Goal: Information Seeking & Learning: Learn about a topic

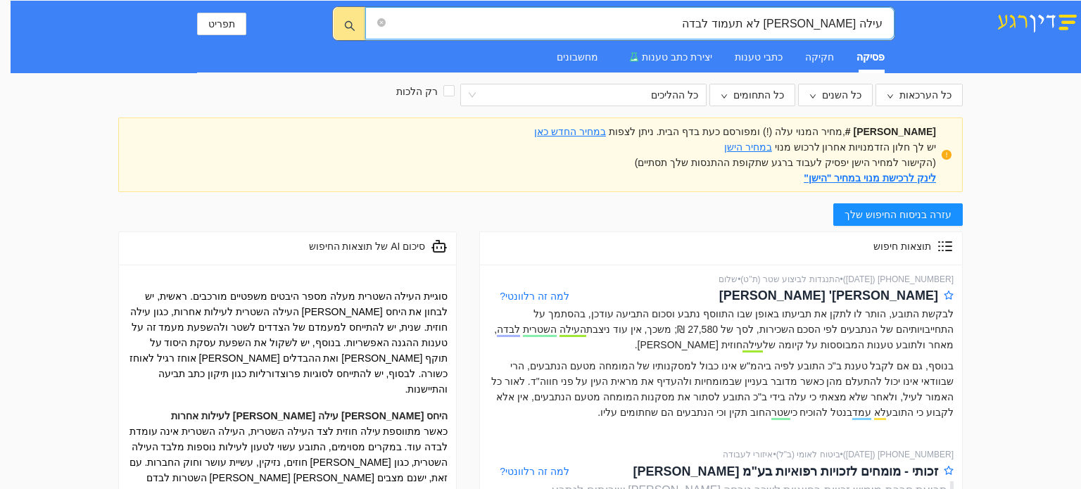
scroll to position [310, 0]
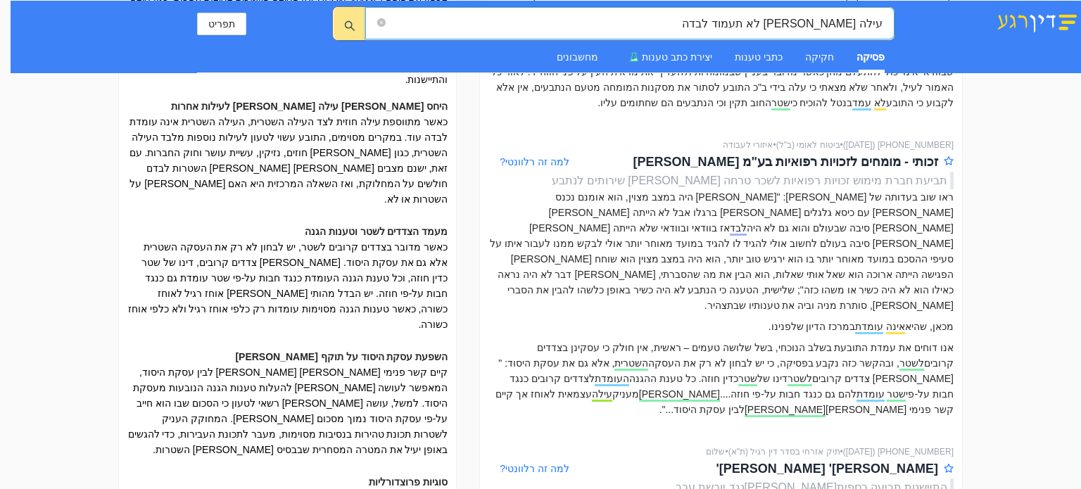
click at [697, 25] on input "עילה [PERSON_NAME] לא תעמוד לבדה" at bounding box center [635, 24] width 494 height 18
click at [697, 25] on input "עילה שטרית לא תעמוד לבדה" at bounding box center [635, 24] width 494 height 18
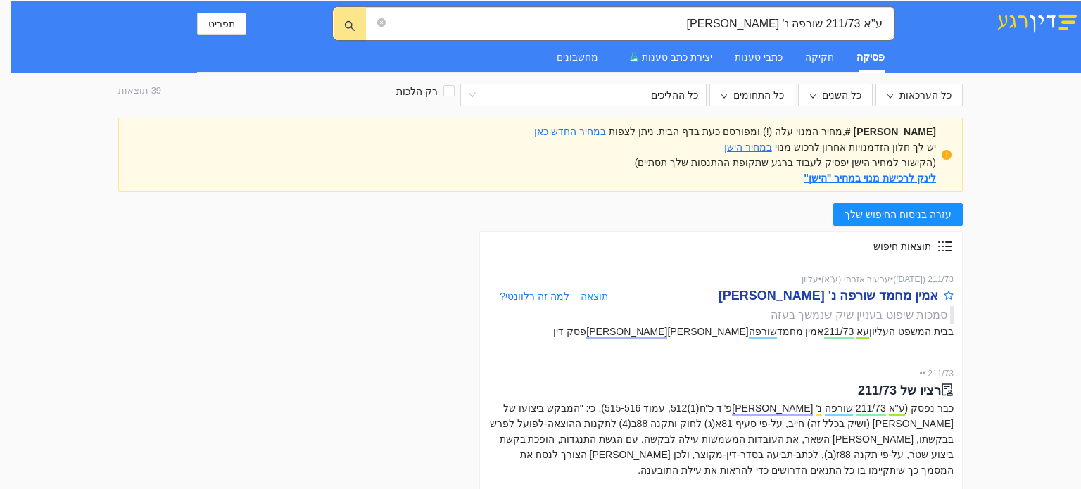
click at [868, 299] on div "אמין מחמד שורפה נ' פימה וקסלר" at bounding box center [828, 296] width 220 height 20
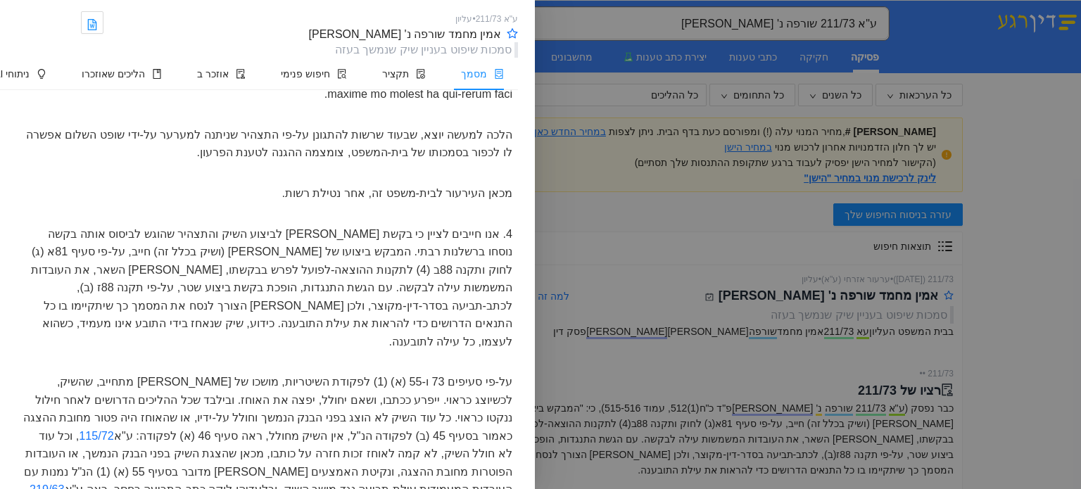
scroll to position [1221, 0]
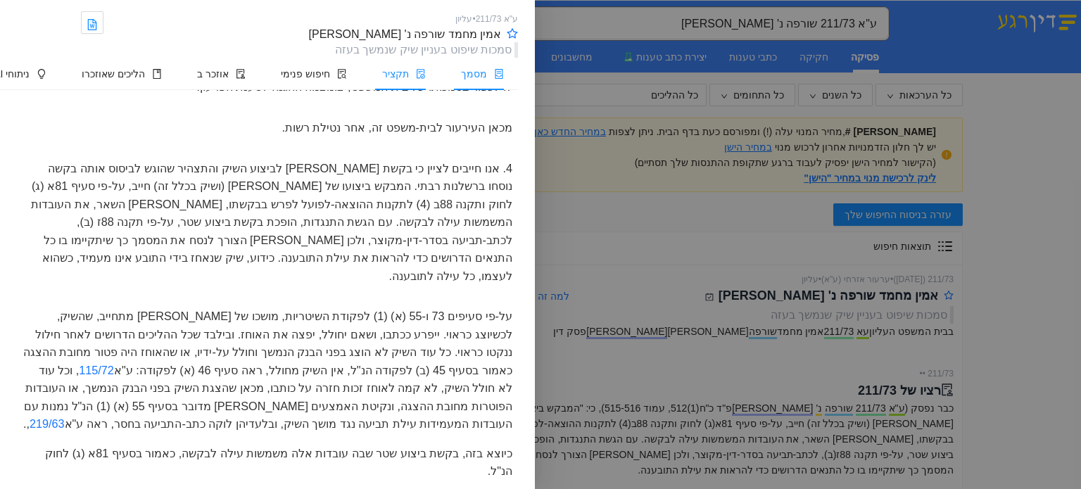
click at [411, 64] on li "תקציר" at bounding box center [400, 74] width 79 height 32
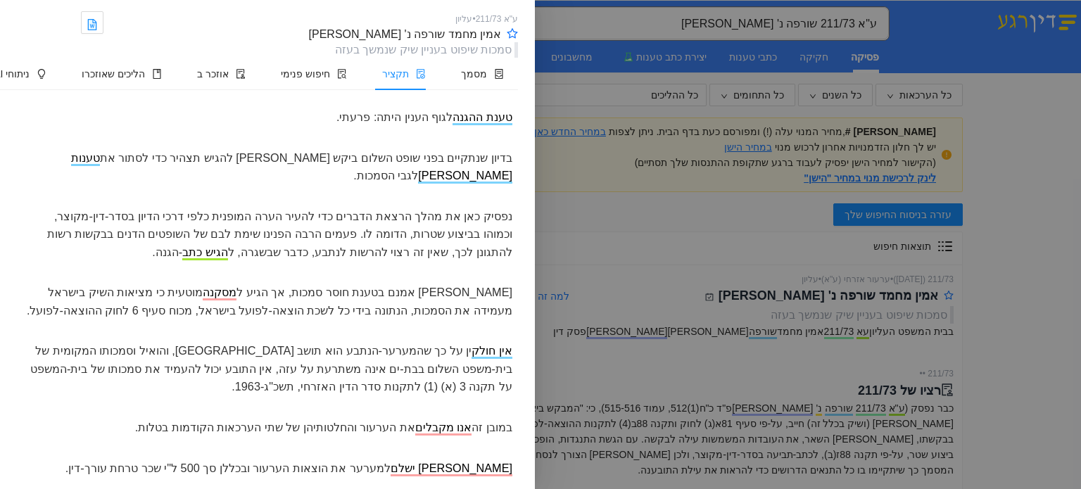
scroll to position [135, 0]
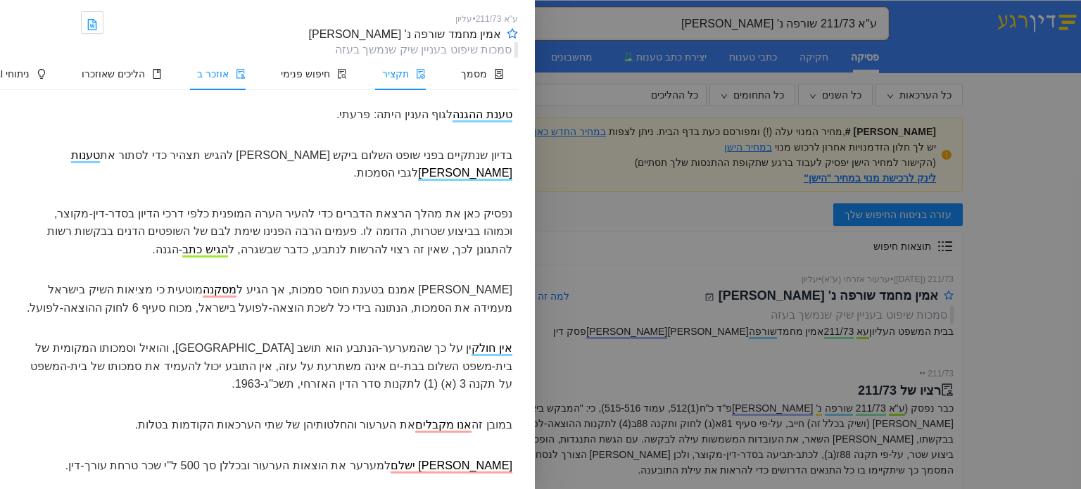
click at [229, 70] on span "אוזכר ב" at bounding box center [213, 73] width 32 height 11
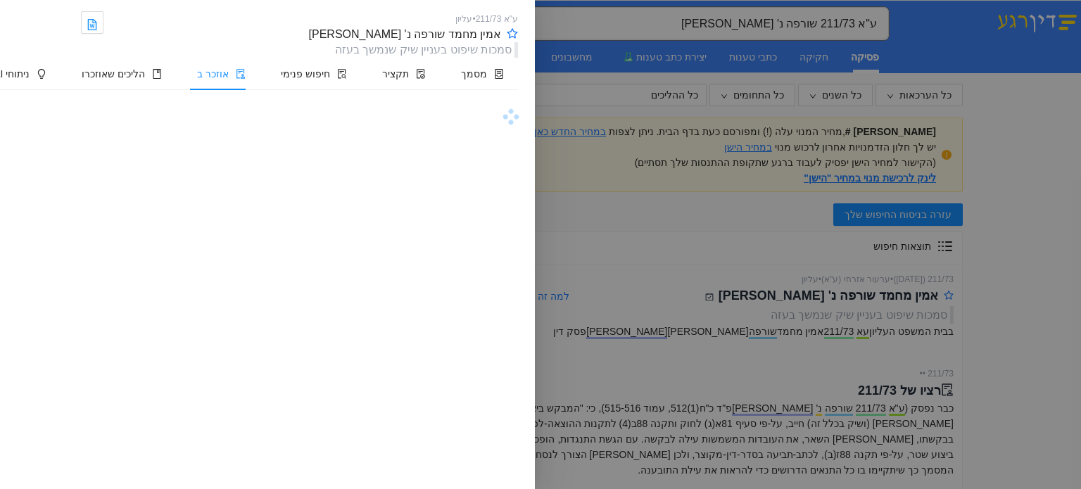
scroll to position [0, 0]
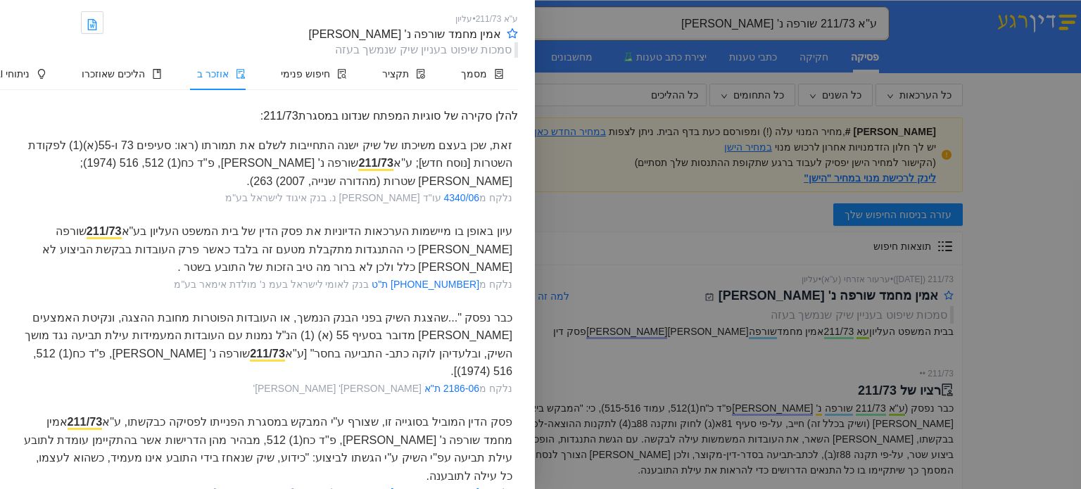
click at [186, 251] on div "עיון באופן בו מיישמות הערכאות הדיוניות את פסק הדין של בית המשפט העליון בע"א 211…" at bounding box center [267, 247] width 501 height 60
click at [442, 282] on link "16506-06-15 ת"ט" at bounding box center [426, 284] width 108 height 11
click at [317, 310] on div "כבר נפסק "...שהצגת השיק בפני הבנק הנמשך, או העובדות הפוטרות מחובת ההצגה, ונקיטת…" at bounding box center [267, 341] width 501 height 77
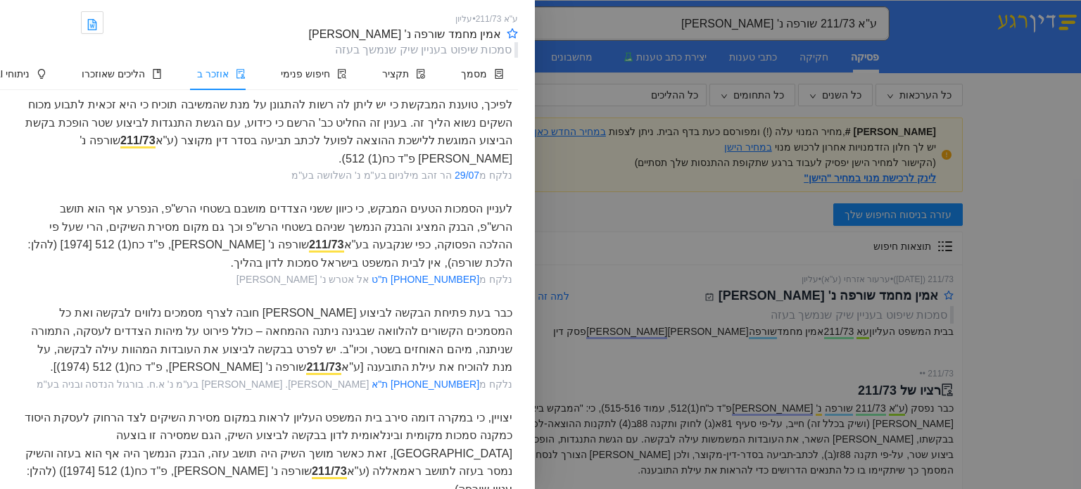
scroll to position [519, 0]
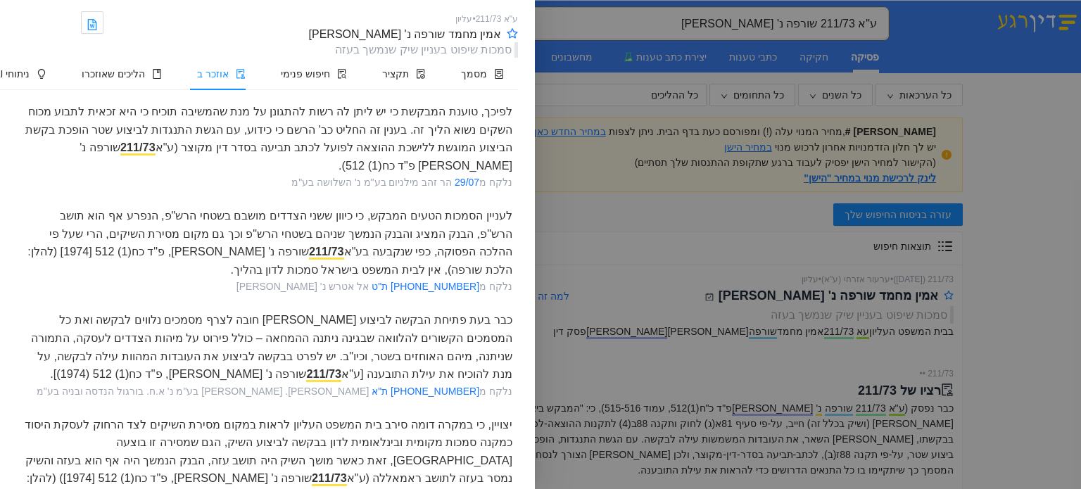
click at [243, 305] on div "כבר בעת פתיחת הבקשה לביצוע השטר חובה לצרף מסמכים נלווים לבקשה ואת כל המסמכים הק…" at bounding box center [267, 343] width 501 height 77
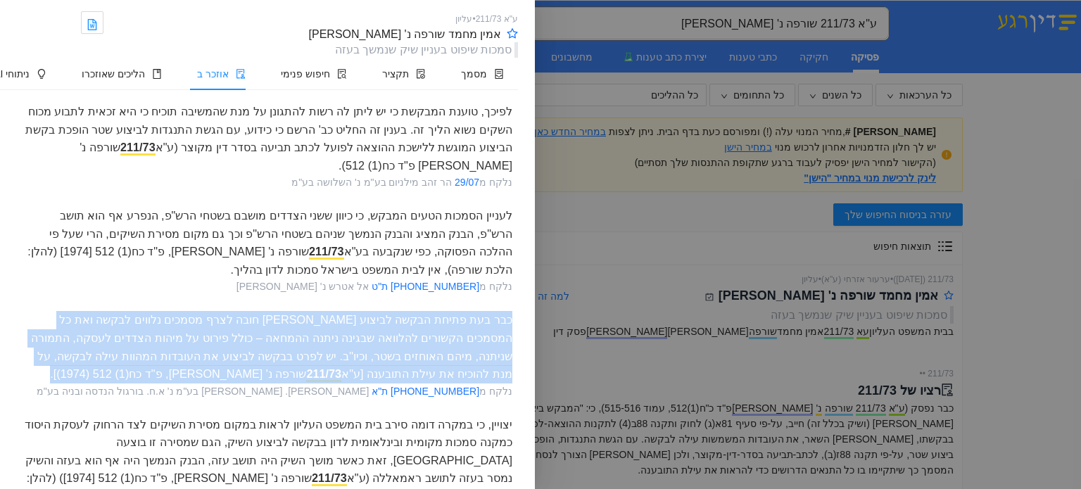
click at [243, 305] on div "כבר בעת פתיחת הבקשה לביצוע השטר חובה לצרף מסמכים נלווים לבקשה ואת כל המסמכים הק…" at bounding box center [267, 343] width 501 height 77
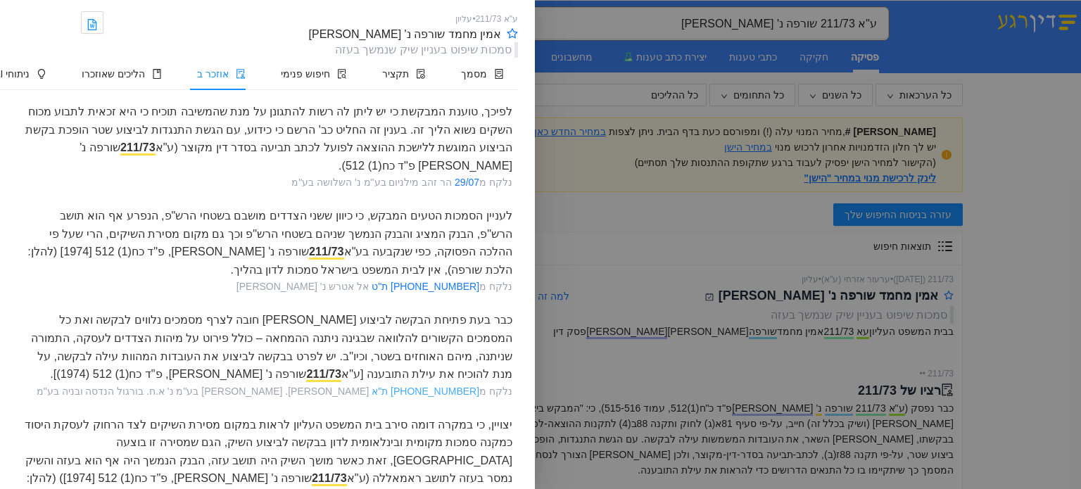
click at [441, 386] on link "35686-06-23 ת"א" at bounding box center [426, 391] width 108 height 11
click at [664, 245] on div at bounding box center [540, 244] width 1081 height 489
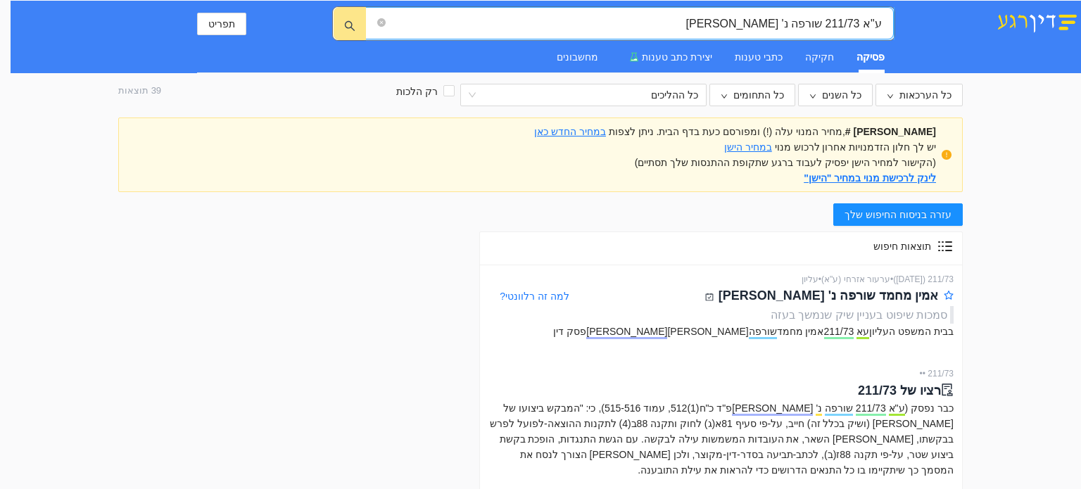
click at [643, 26] on input "ע"א 211/73 שורפה נ' וקסלר" at bounding box center [634, 24] width 493 height 18
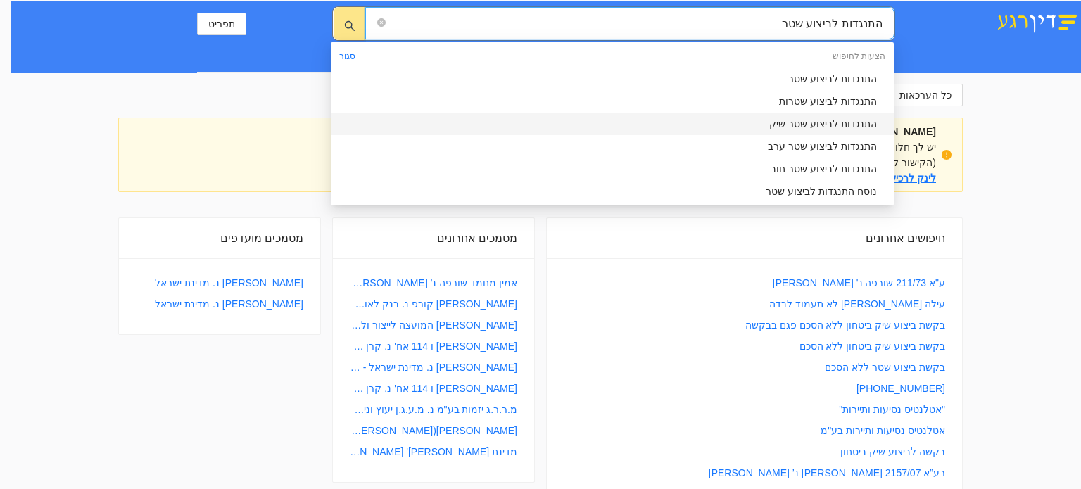
click at [800, 129] on div "התנגדות לביצוע שטר שיק" at bounding box center [608, 123] width 538 height 15
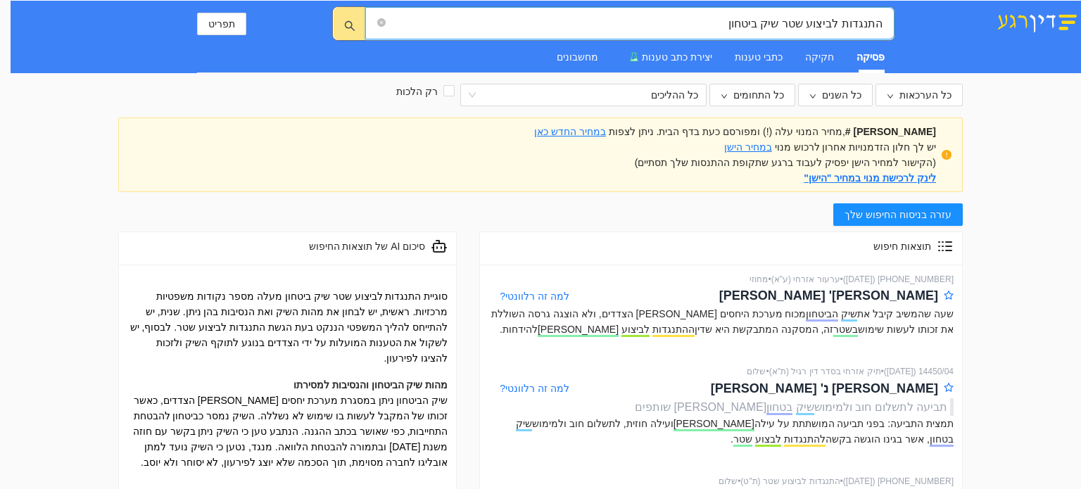
type input "התנגדות לביצוע שטר שיק ביטחון"
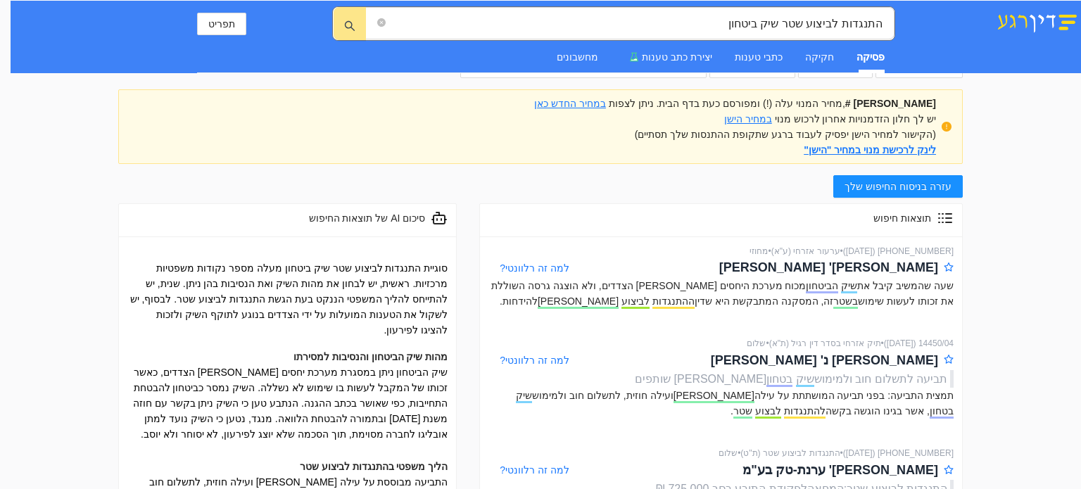
scroll to position [141, 0]
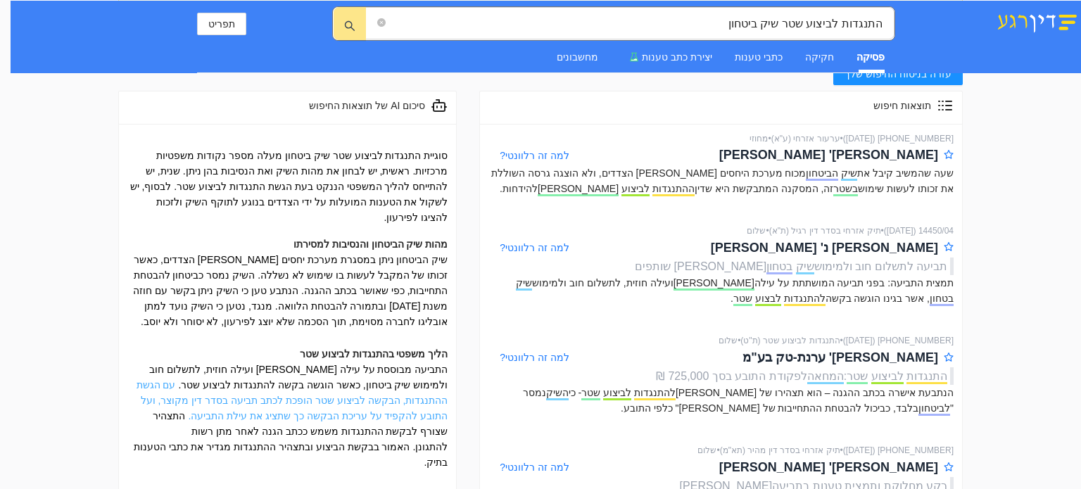
click at [239, 384] on link "עם הגשת ההתנגדות, הבקשה לביצוע שטר הופכת לכתב תביעה בסדר דין מקוצר, ועל התובע ל…" at bounding box center [293, 400] width 312 height 42
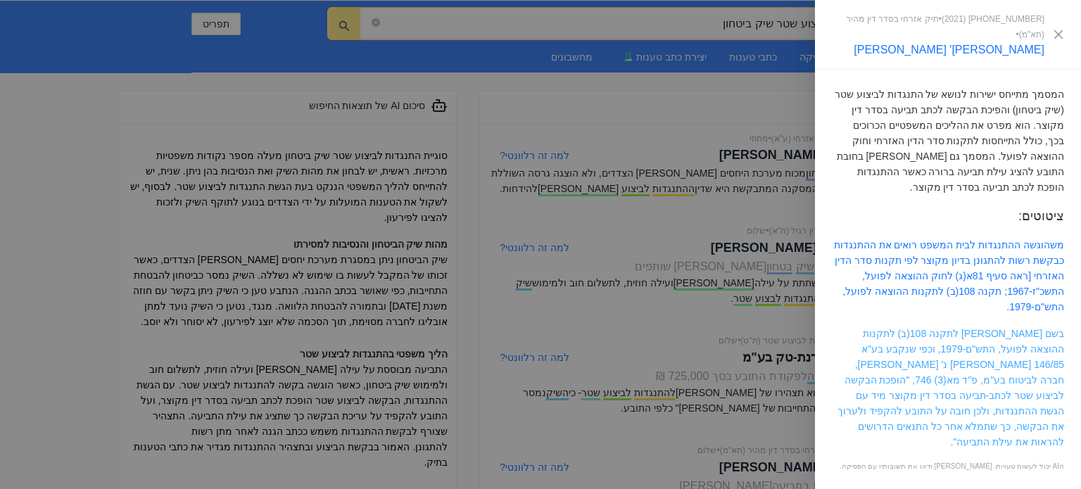
click at [875, 379] on link "בשם לב לתקנה 108(ב) לתקנות ההוצאה לפועל, התש"ם-1979, וכפי שנקבע בע"א 146/85 ציו…" at bounding box center [950, 388] width 227 height 120
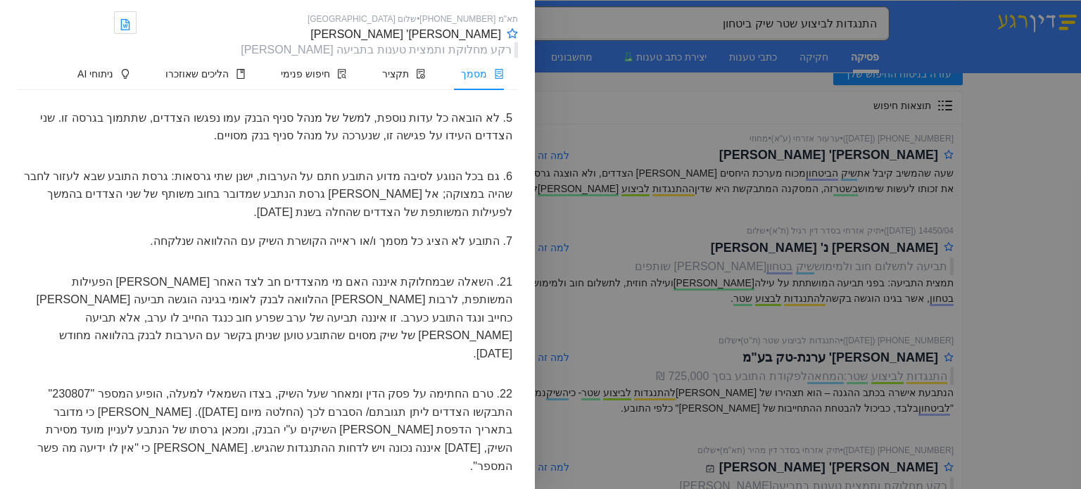
scroll to position [4314, 0]
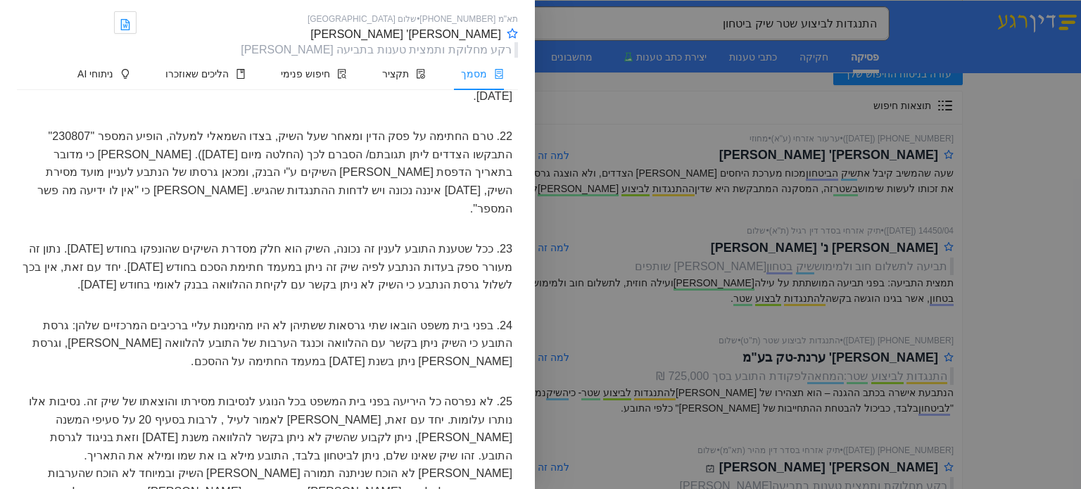
click at [143, 387] on div "25. לא נפרסה כל היריעה בפני בית המשפט בכל הנוגע לנסיבות מסירתו והוצאתו של שיק ז…" at bounding box center [267, 464] width 501 height 155
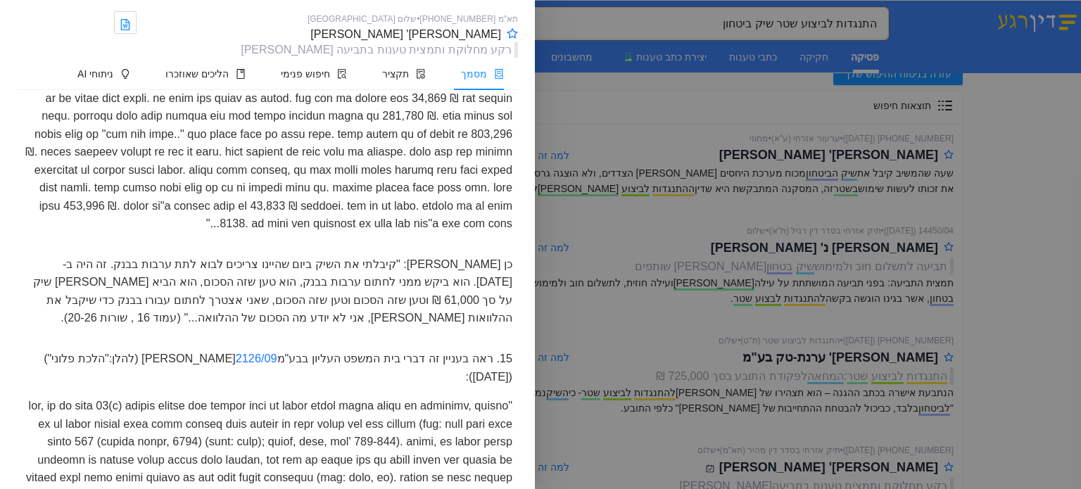
scroll to position [2371, 0]
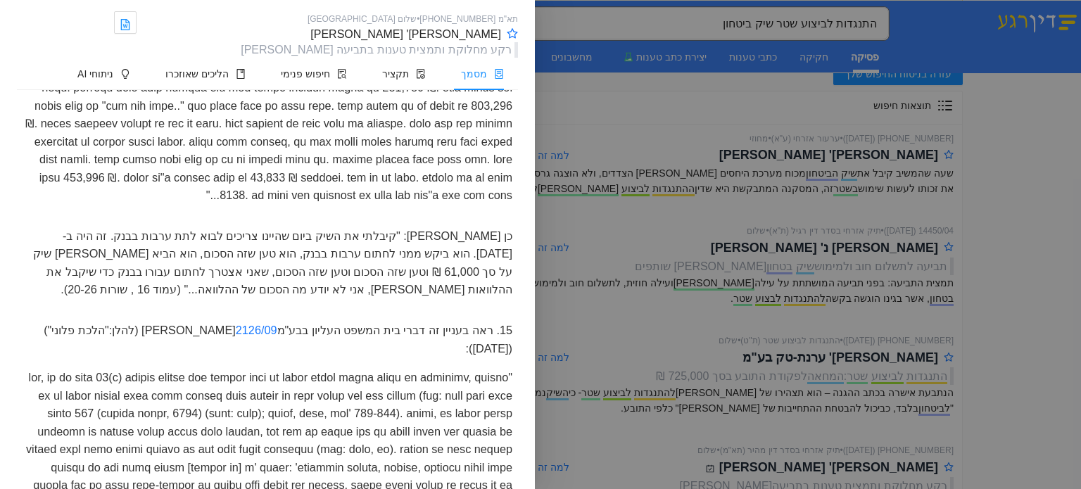
click at [1060, 260] on div at bounding box center [540, 244] width 1081 height 489
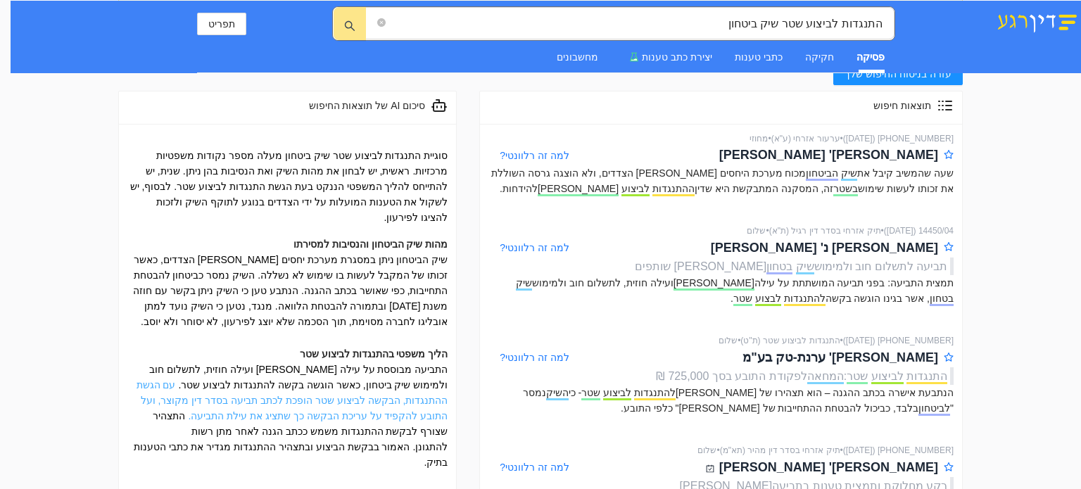
click at [334, 386] on link "עם הגשת ההתנגדות, הבקשה לביצוע שטר הופכת לכתב תביעה בסדר דין מקוצר, ועל התובע ל…" at bounding box center [293, 400] width 312 height 42
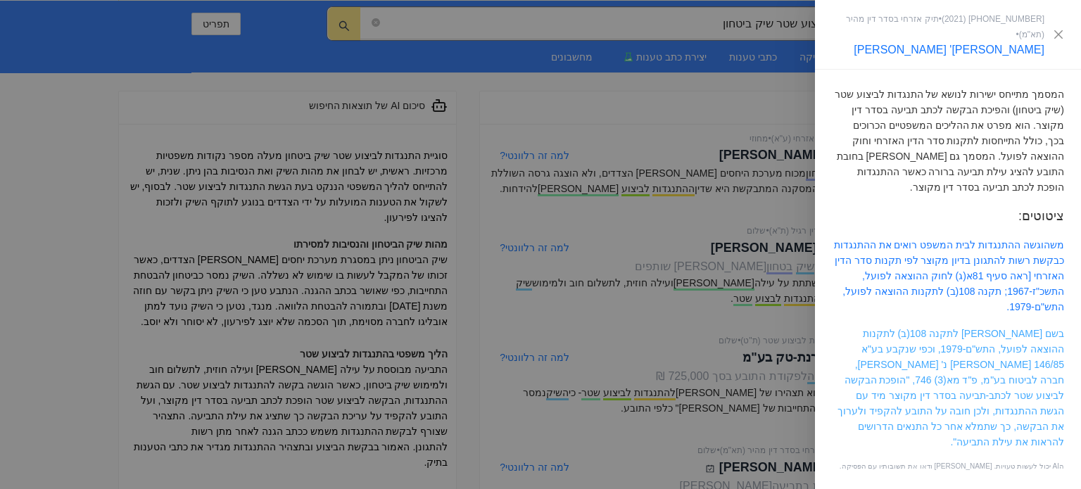
click at [973, 348] on link "בשם לב לתקנה 108(ב) לתקנות ההוצאה לפועל, התש"ם-1979, וכפי שנקבע בע"א 146/85 ציו…" at bounding box center [950, 388] width 227 height 120
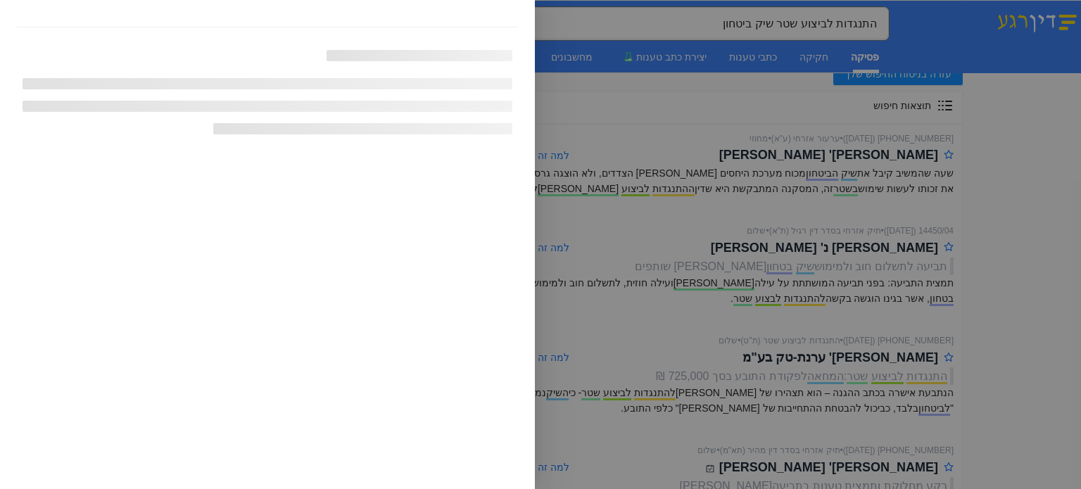
scroll to position [1230, 0]
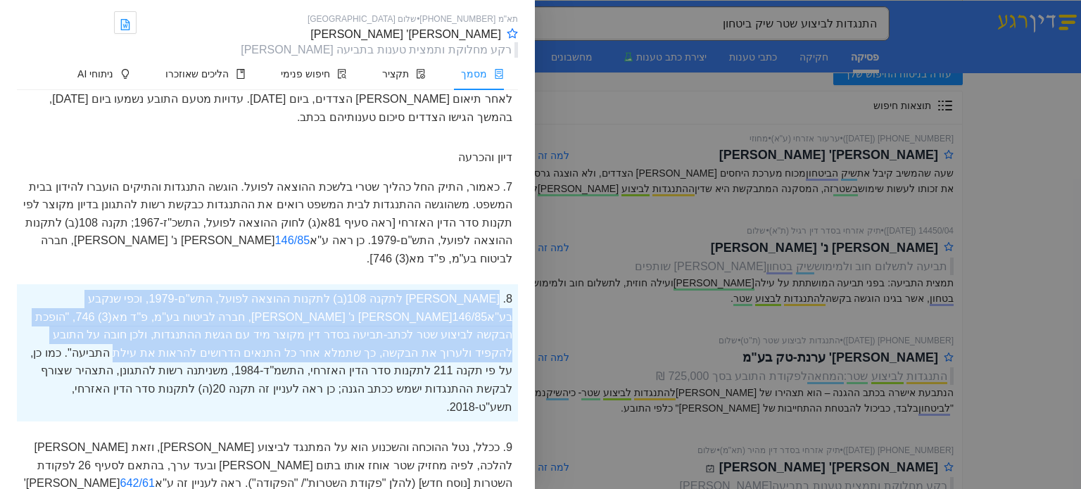
drag, startPoint x: 498, startPoint y: 241, endPoint x: 348, endPoint y: 298, distance: 160.4
click at [348, 298] on div "8. בשים לב לתקנה 108(ב) לתקנות ההוצאה לפועל, התש"ם-1979, וכפי שנקבע בע"א 146/85…" at bounding box center [267, 352] width 501 height 137
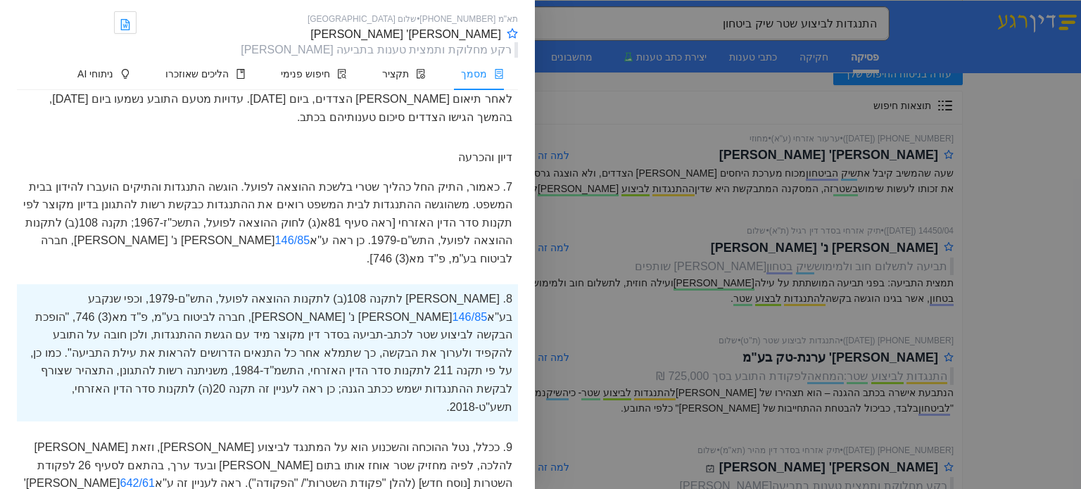
click at [318, 308] on div "8. בשים לב לתקנה 108(ב) לתקנות ההוצאה לפועל, התש"ם-1979, וכפי שנקבע בע"א 146/85…" at bounding box center [267, 352] width 501 height 137
click at [315, 433] on div "9. ככלל, נטל ההוכחה והשכנוע הוא על המתנגד לביצוע השטר, וזאת בשים לב להלכה, לפיה…" at bounding box center [267, 483] width 501 height 101
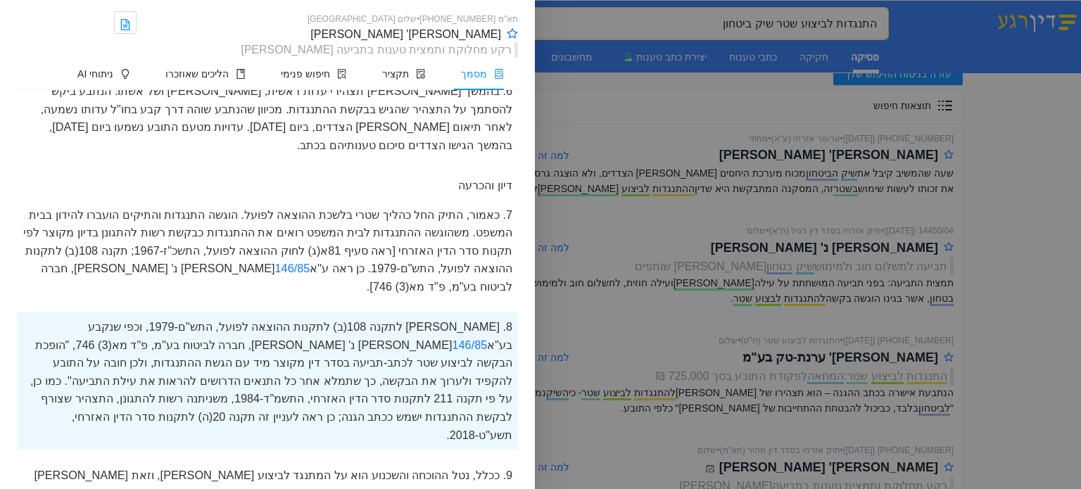
scroll to position [1174, 0]
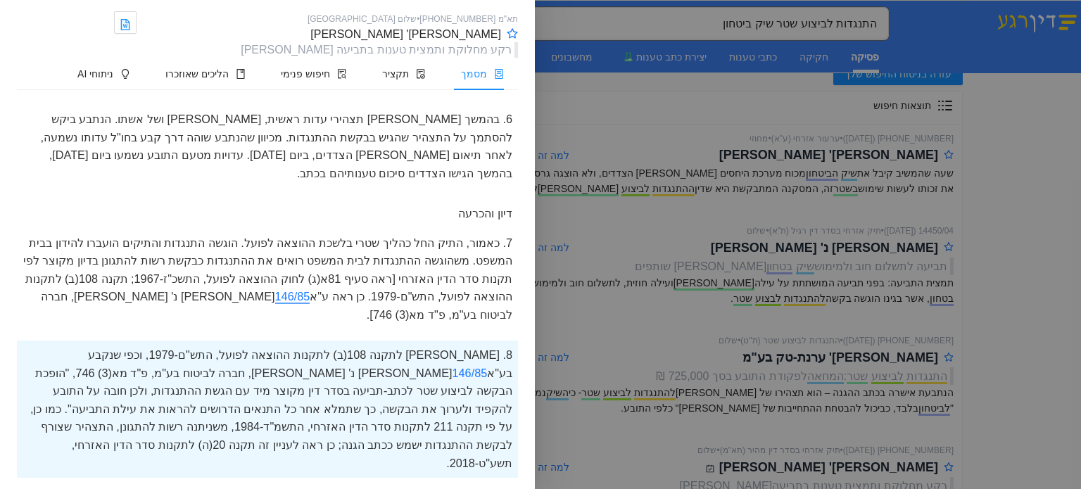
click at [310, 290] on mark "146/85" at bounding box center [292, 297] width 35 height 14
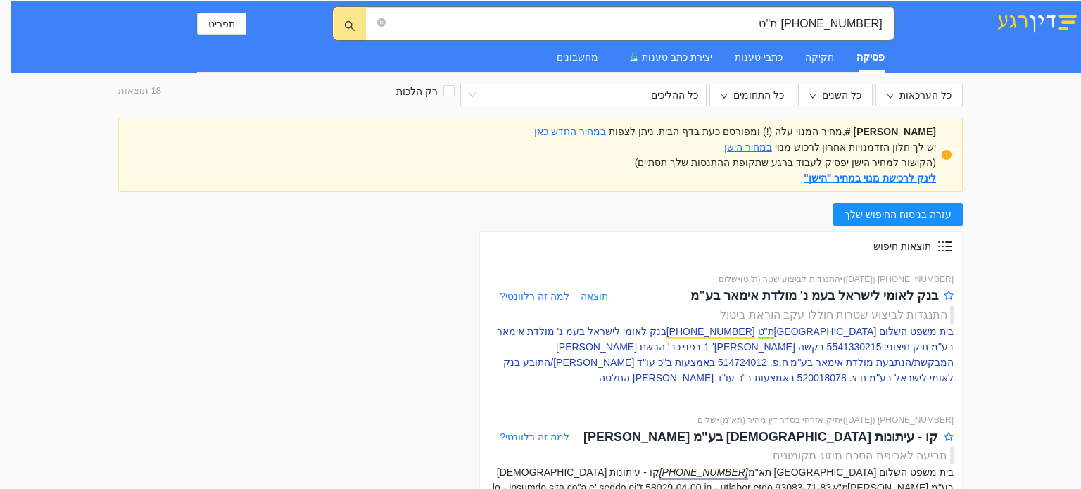
click at [768, 343] on p "בית משפט השלום בחיפה ת"ט [PHONE_NUMBER] בנק לאומי לישראל בעמ נ' מולדת אימאר בע"…" at bounding box center [720, 355] width 465 height 62
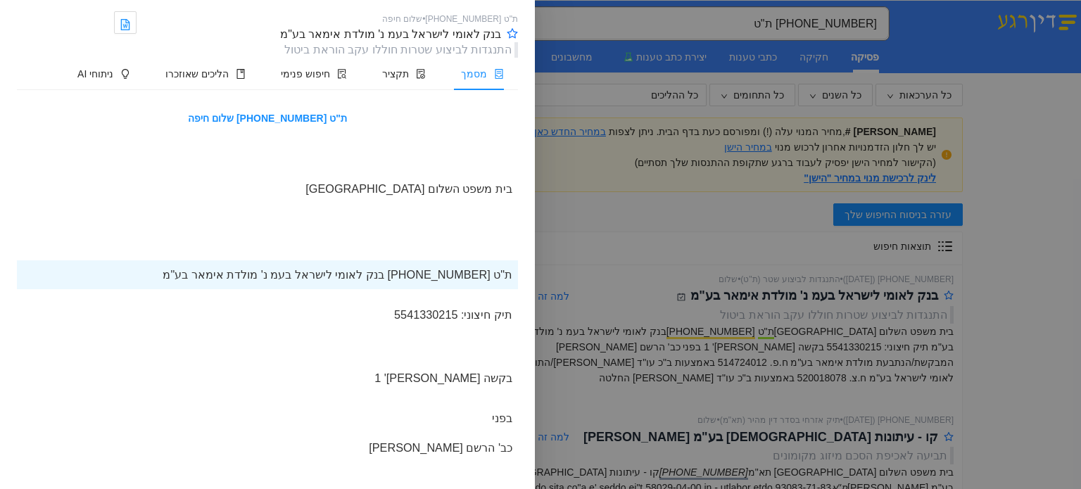
click at [165, 215] on div at bounding box center [267, 220] width 501 height 11
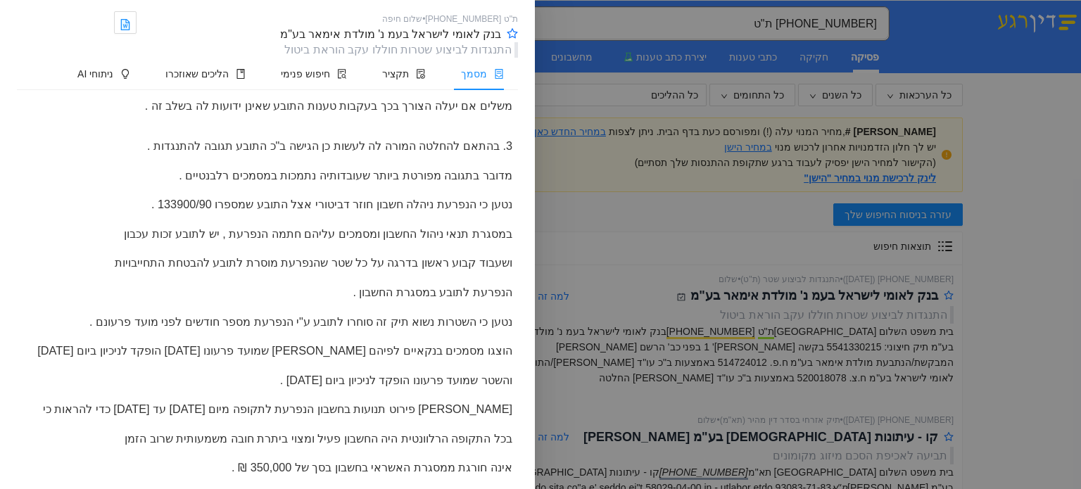
scroll to position [1576, 0]
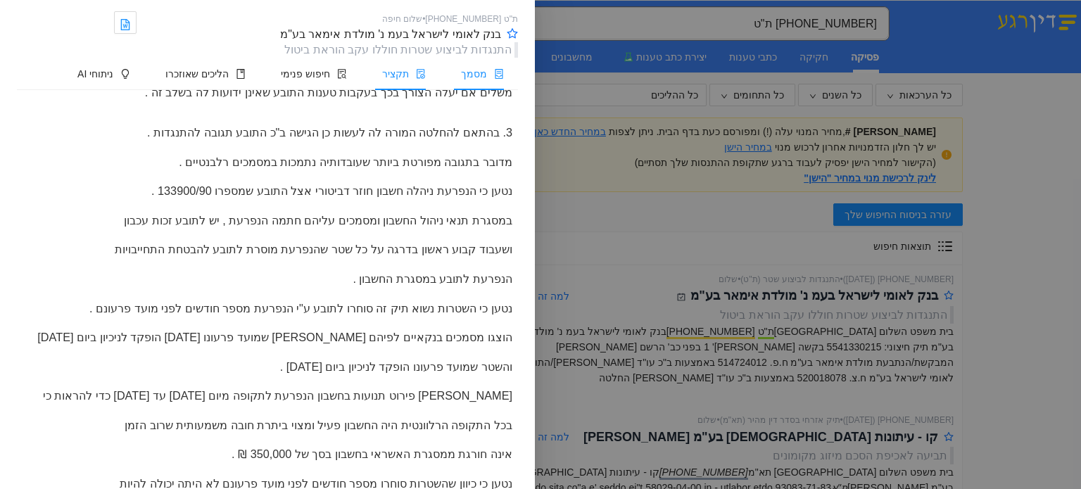
click at [408, 75] on span "תקציר" at bounding box center [395, 73] width 27 height 11
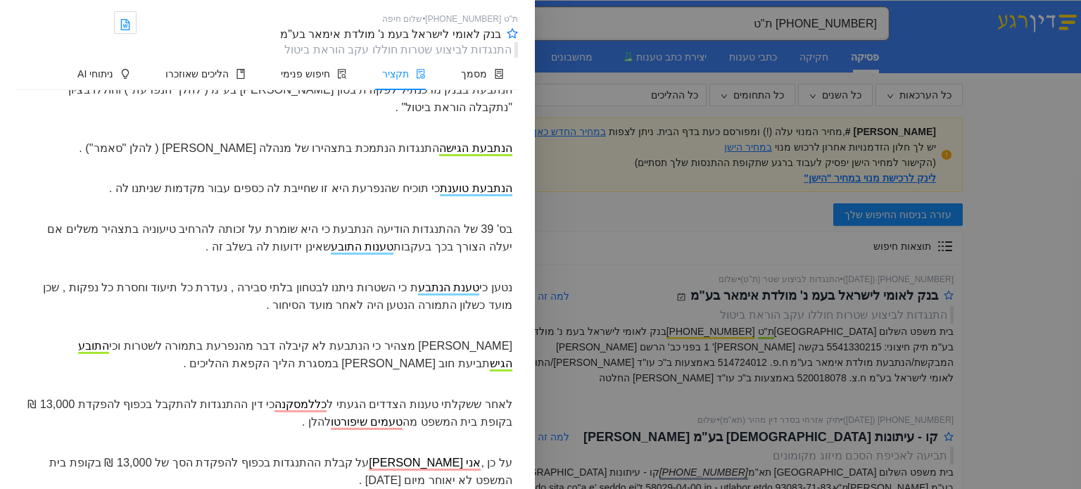
scroll to position [65, 0]
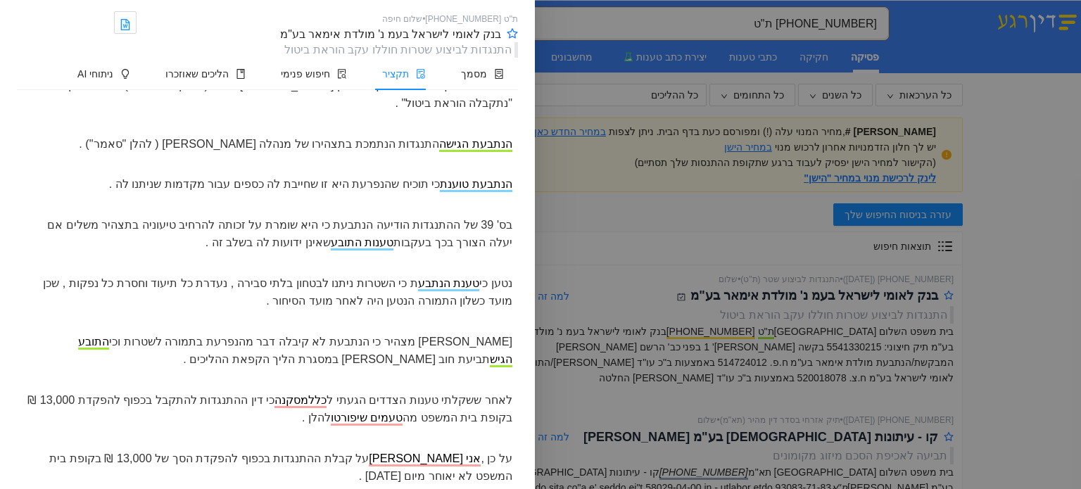
click at [346, 280] on div "נטען כי טענת הנתבע ת כי השטרות ניתנו לבטחון בלתי סבירה , נעדרת כל תיעוד וחסרת כ…" at bounding box center [267, 292] width 501 height 47
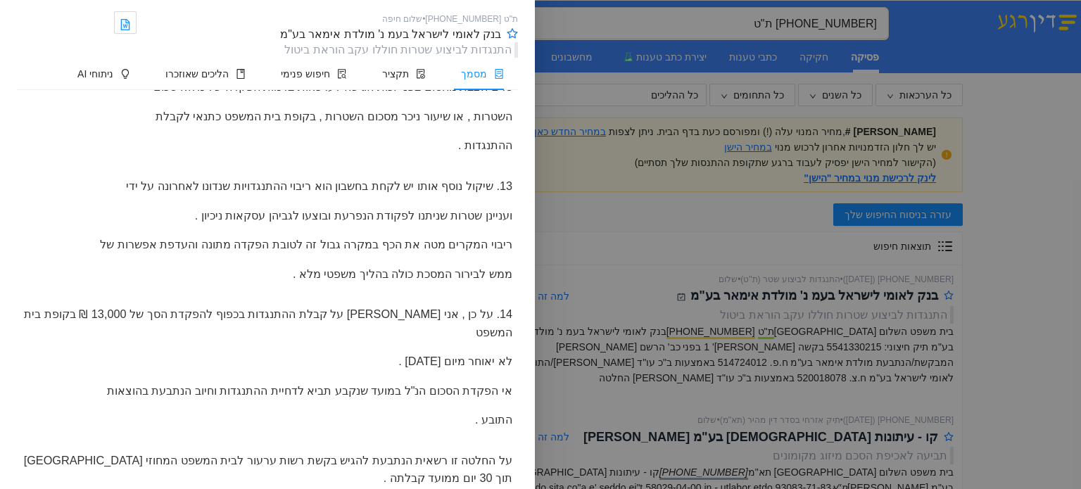
scroll to position [5011, 0]
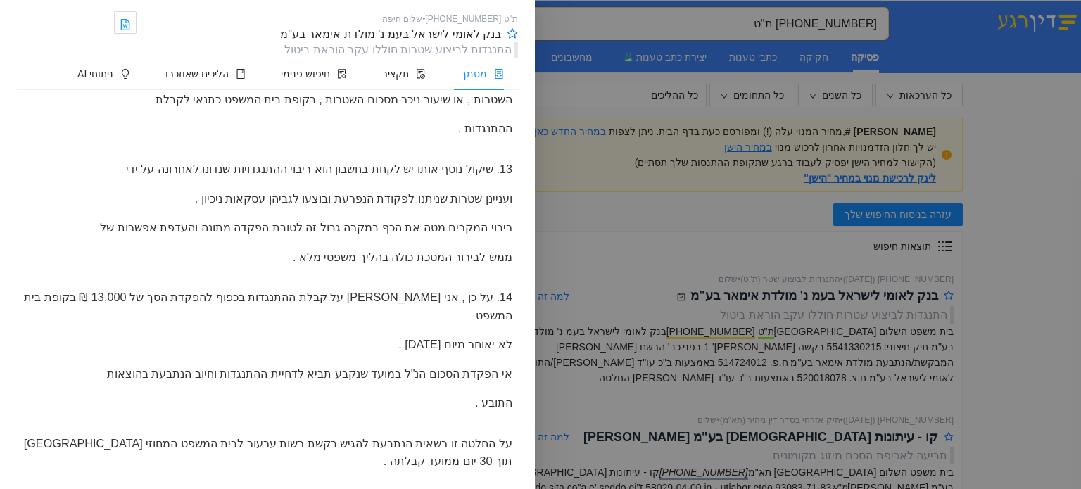
click at [1079, 324] on div at bounding box center [540, 244] width 1081 height 489
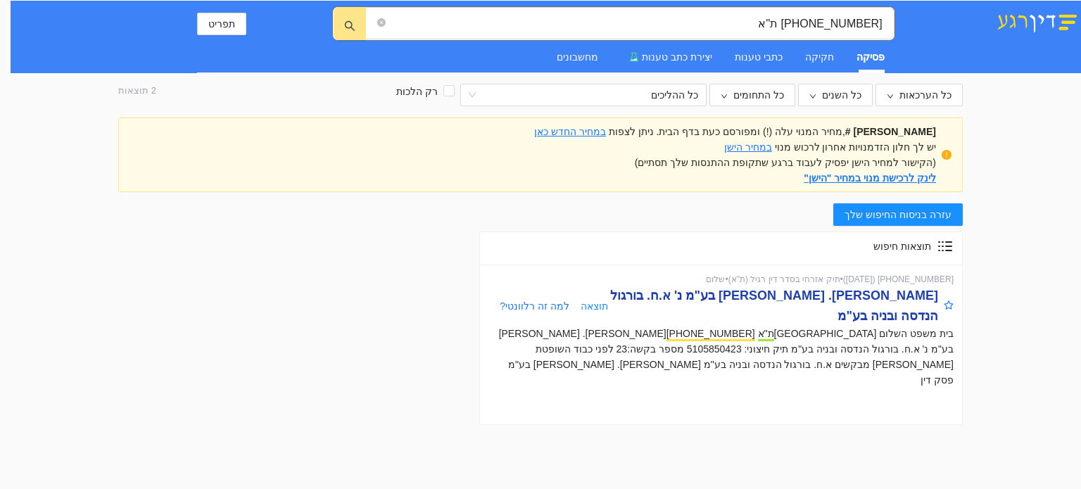
click at [768, 298] on div "[PERSON_NAME]. [PERSON_NAME] בע"מ נ' א.ח. בורגול הנדסה ובניה בע"מ" at bounding box center [773, 306] width 330 height 40
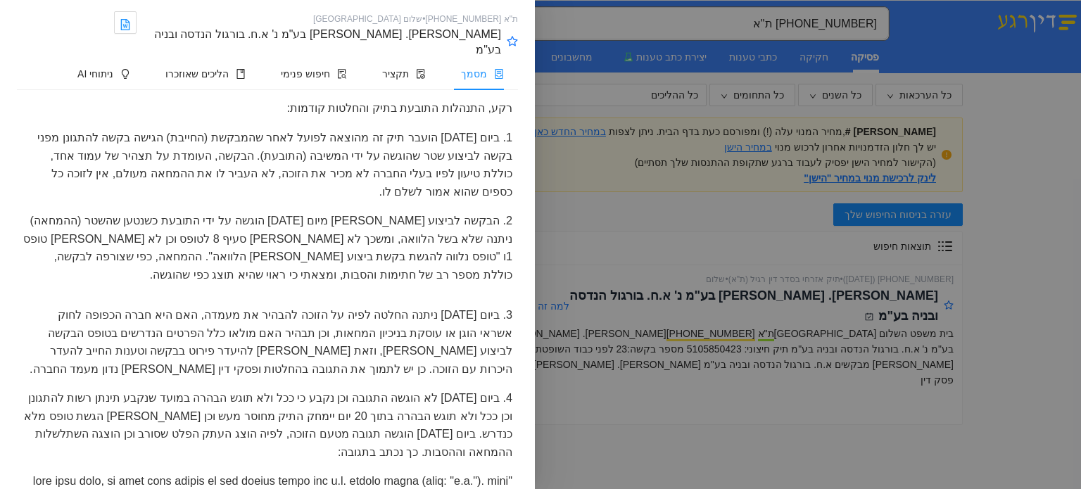
scroll to position [873, 0]
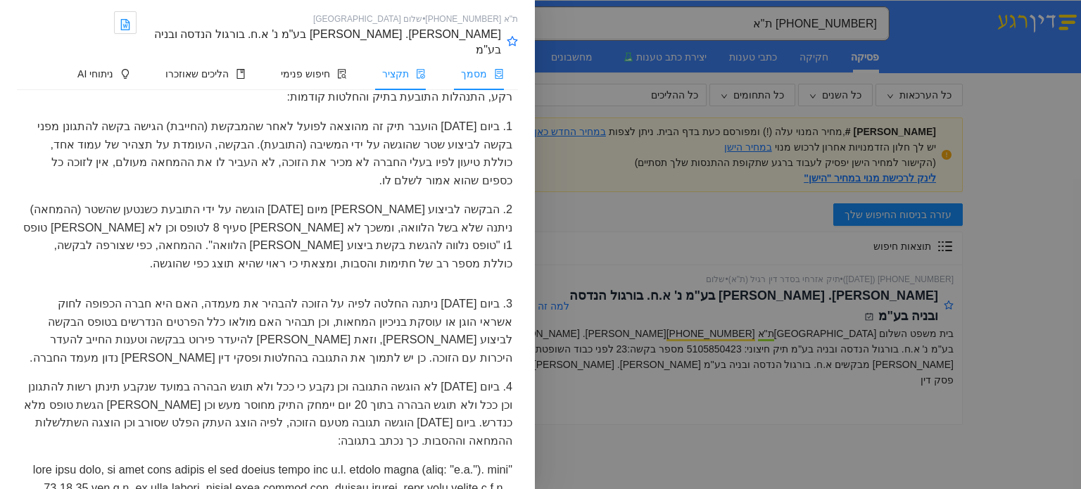
click at [414, 58] on li "תקציר" at bounding box center [400, 74] width 79 height 32
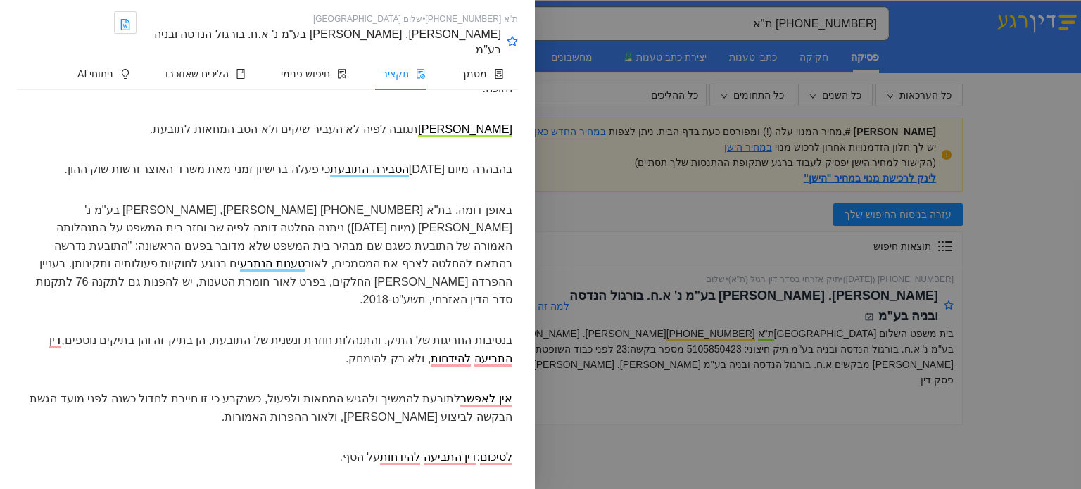
scroll to position [0, 0]
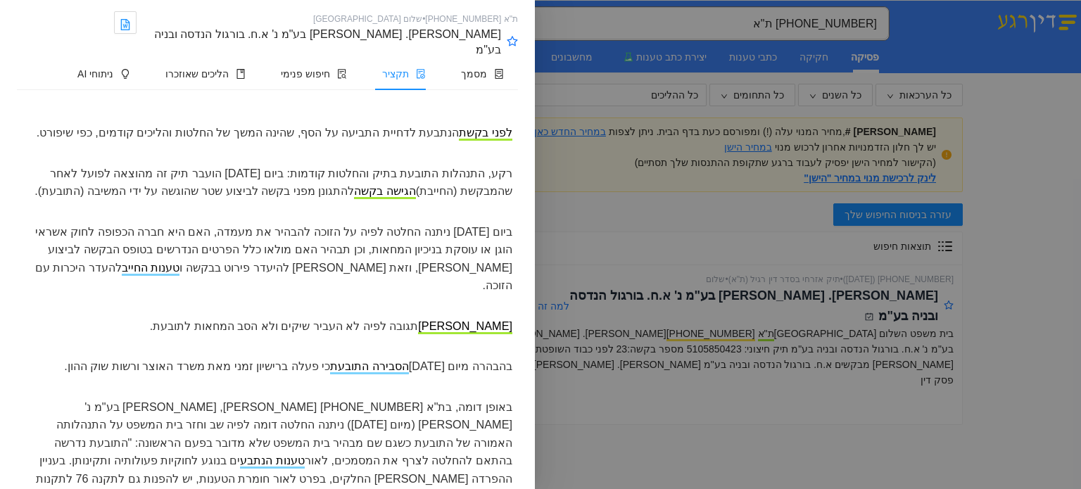
click at [177, 393] on div "באופן דומה, בת"א 40202-04-23 סהר, רון שקד בע"מ נ' אנור בהותי (מיום 25.6.24) נית…" at bounding box center [267, 452] width 501 height 119
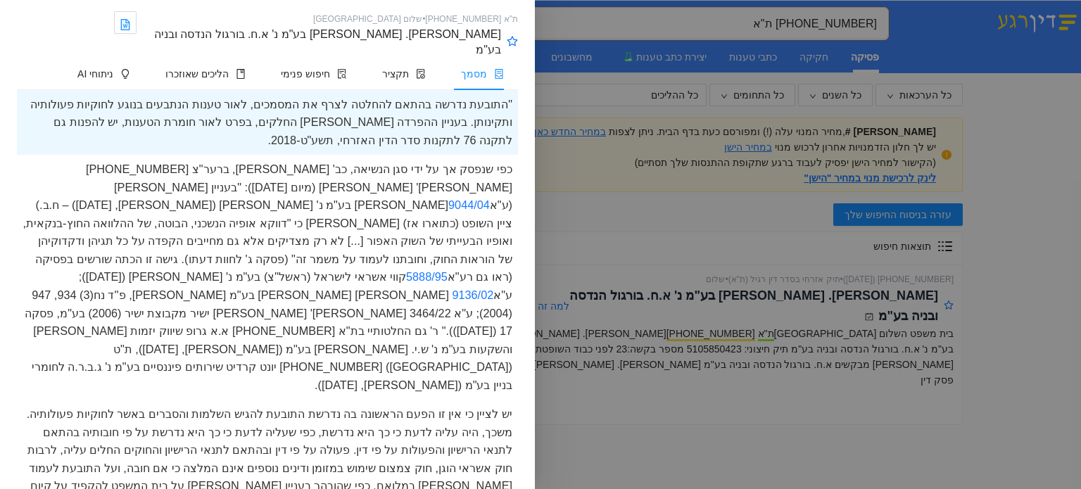
scroll to position [4627, 0]
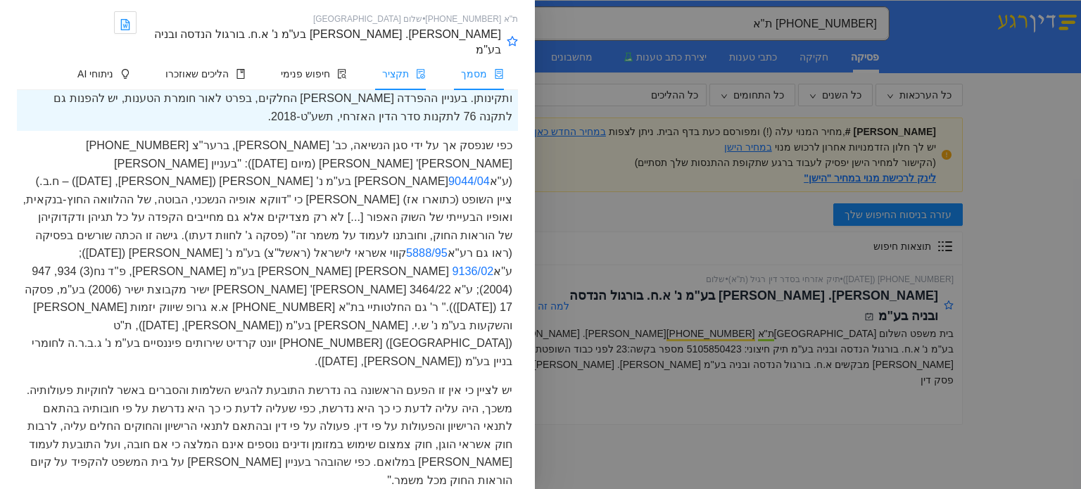
click at [395, 68] on span "תקציר" at bounding box center [395, 73] width 27 height 11
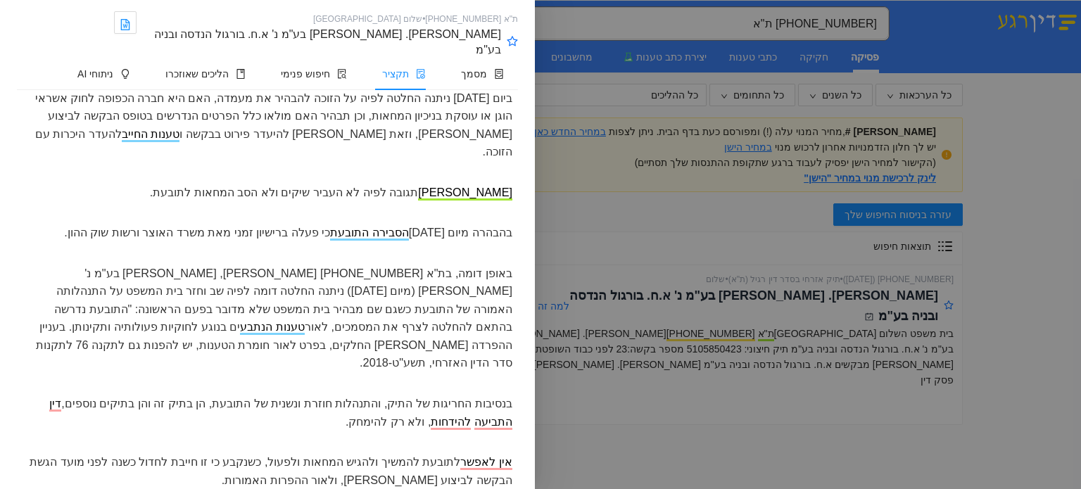
scroll to position [144, 0]
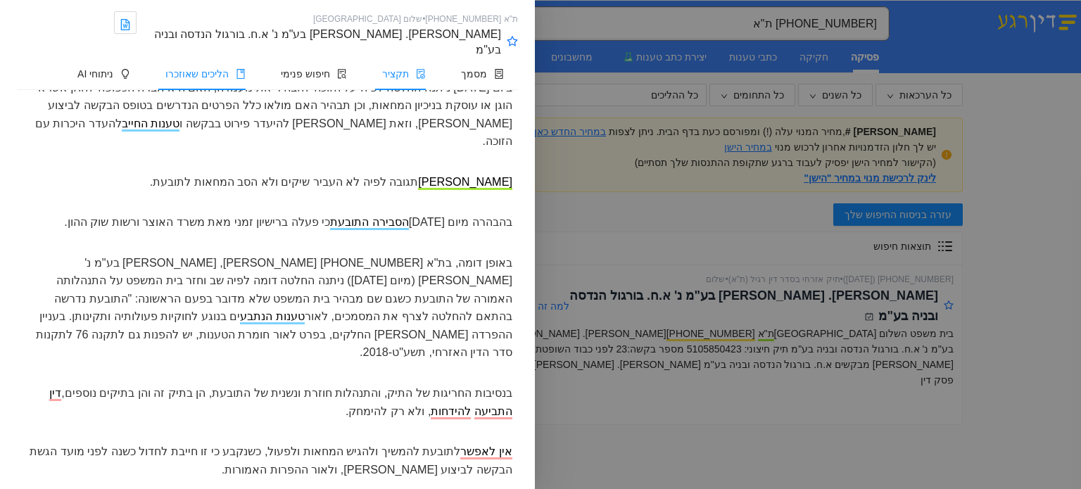
click at [242, 58] on li "הליכים שאוזכרו" at bounding box center [201, 74] width 115 height 32
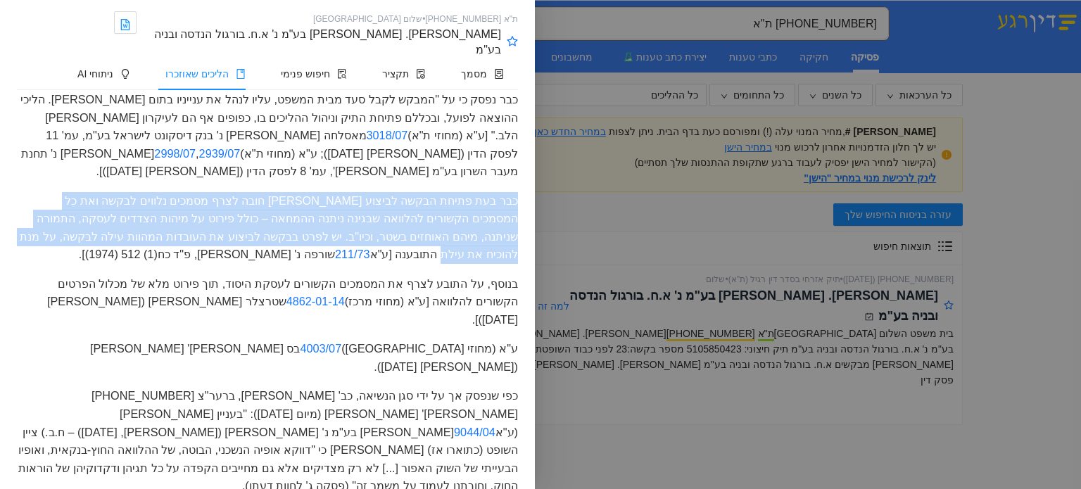
drag, startPoint x: 517, startPoint y: 166, endPoint x: 476, endPoint y: 218, distance: 66.6
click at [476, 218] on div "כבר בעת פתיחת הבקשה לביצוע השטר חובה לצרף מסמכים נלווים לבקשה ואת כל המסמכים הק…" at bounding box center [267, 228] width 501 height 72
drag, startPoint x: 476, startPoint y: 218, endPoint x: 454, endPoint y: 189, distance: 36.7
click at [454, 192] on div "כבר בעת פתיחת הבקשה לביצוע השטר חובה לצרף מסמכים נלווים לבקשה ואת כל המסמכים הק…" at bounding box center [267, 228] width 501 height 72
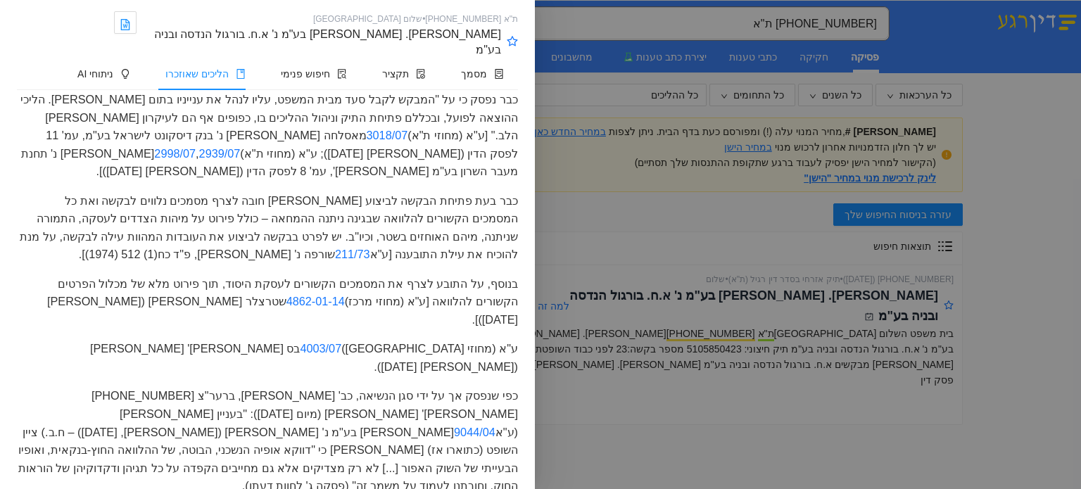
click at [445, 192] on div "כבר בעת פתיחת הבקשה לביצוע השטר חובה לצרף מסמכים נלווים לבקשה ואת כל המסמכים הק…" at bounding box center [267, 228] width 501 height 72
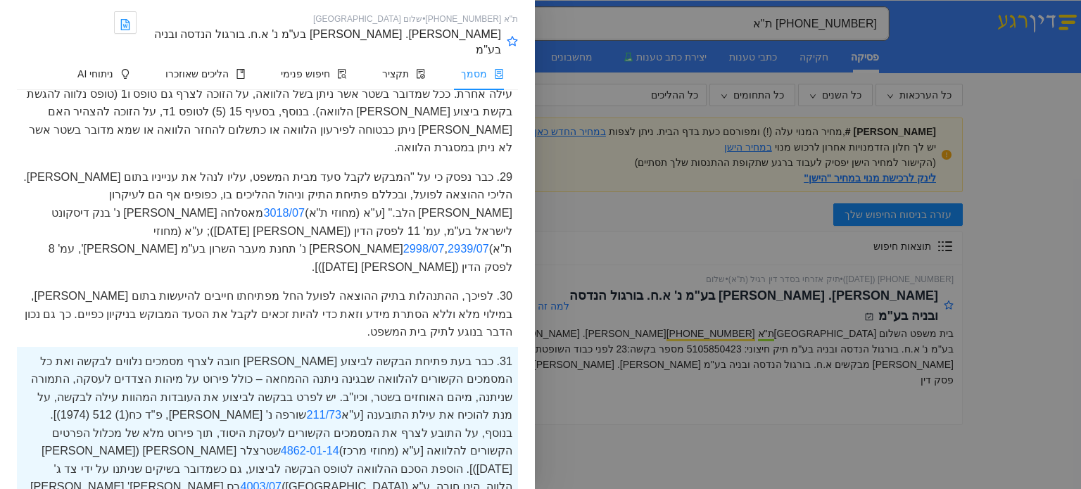
click at [493, 347] on div "31. כבר בעת פתיחת הבקשה לביצוע השטר חובה לצרף מסמכים נלווים לבקשה ואת כל המסמכי…" at bounding box center [267, 433] width 501 height 173
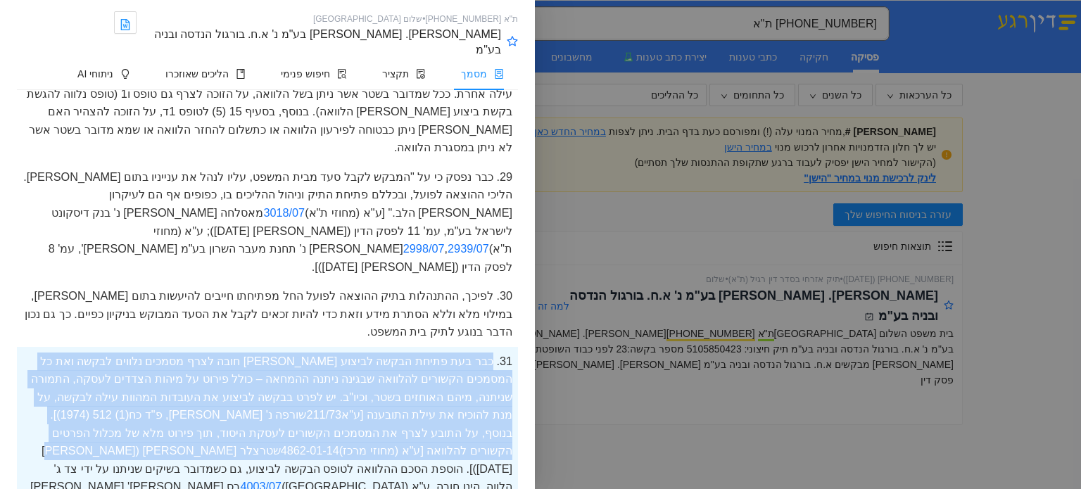
drag, startPoint x: 493, startPoint y: 217, endPoint x: 324, endPoint y: 305, distance: 190.4
click at [324, 347] on div "31. כבר בעת פתיחת הבקשה לביצוע השטר חובה לצרף מסמכים נלווים לבקשה ואת כל המסמכי…" at bounding box center [267, 433] width 501 height 173
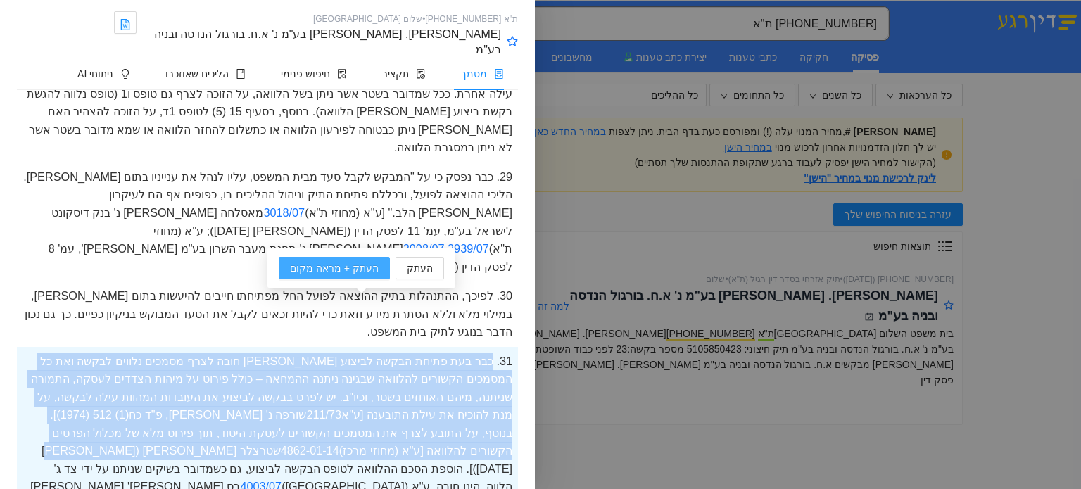
click at [304, 271] on span "העתק + מראה מקום" at bounding box center [334, 267] width 89 height 15
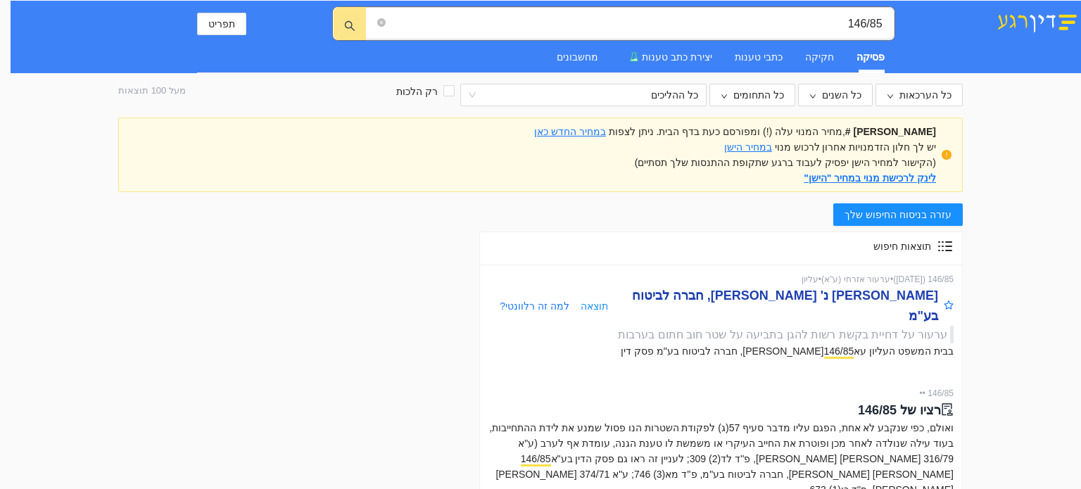
click at [867, 294] on div "ציון גמליאל נ' מנורה, חברה לביטוח בע"מ" at bounding box center [773, 306] width 330 height 40
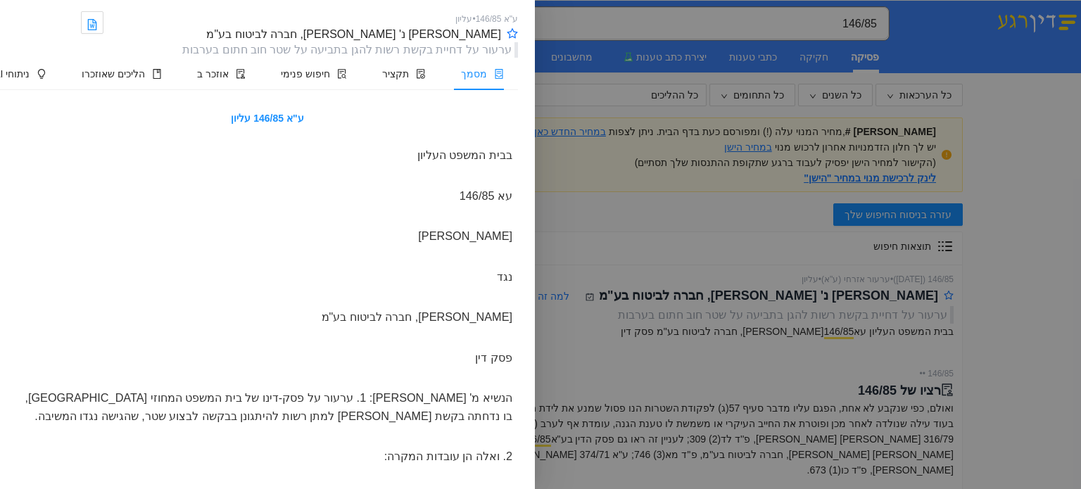
click at [306, 338] on div at bounding box center [267, 337] width 501 height 11
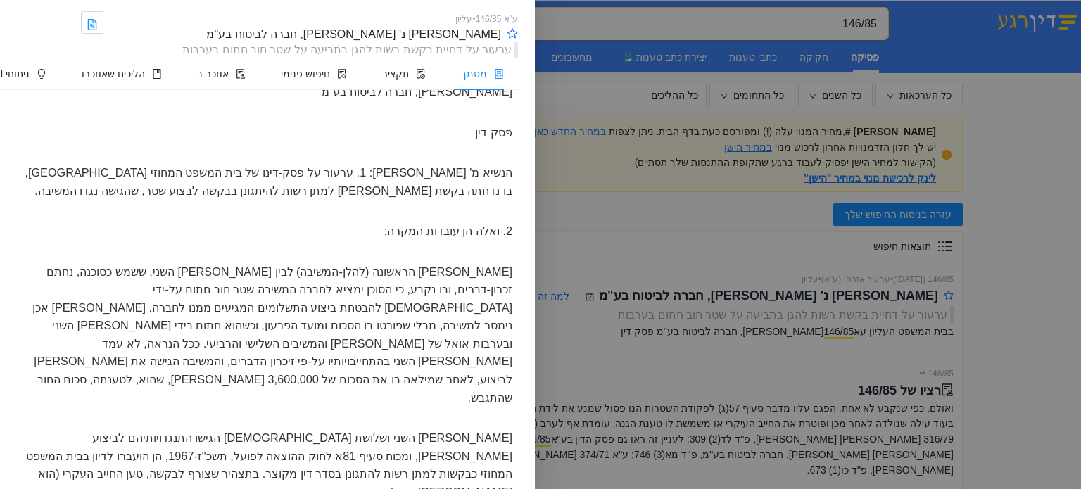
scroll to position [281, 0]
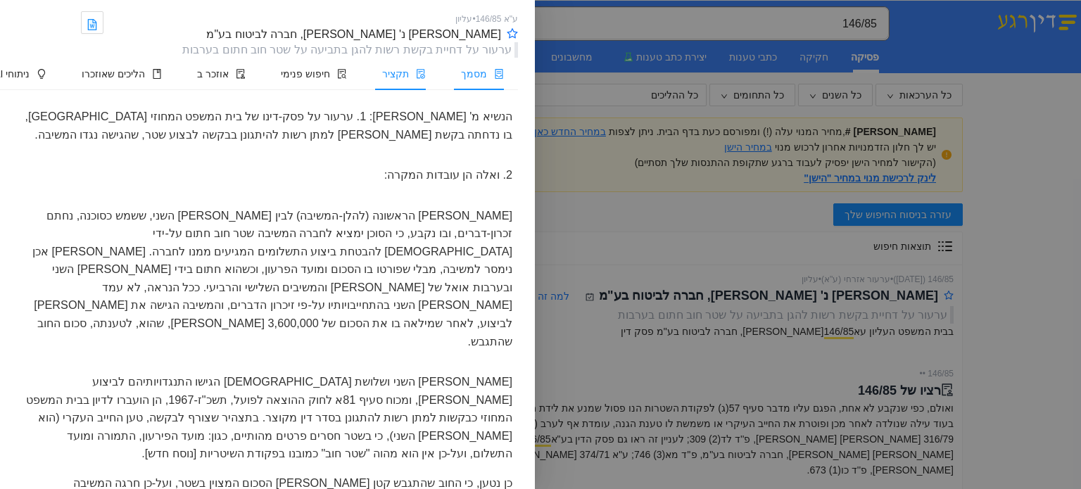
click at [409, 70] on span "תקציר" at bounding box center [395, 73] width 27 height 11
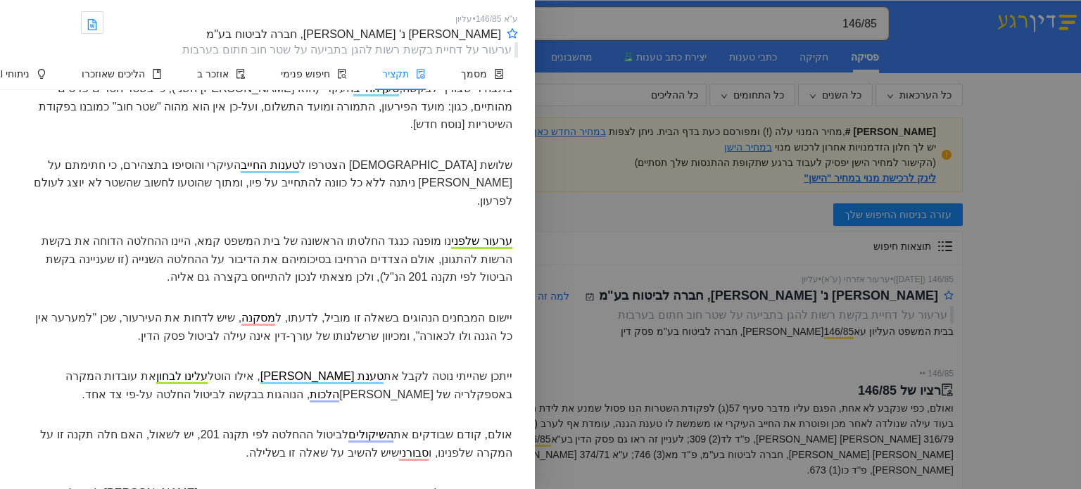
scroll to position [225, 0]
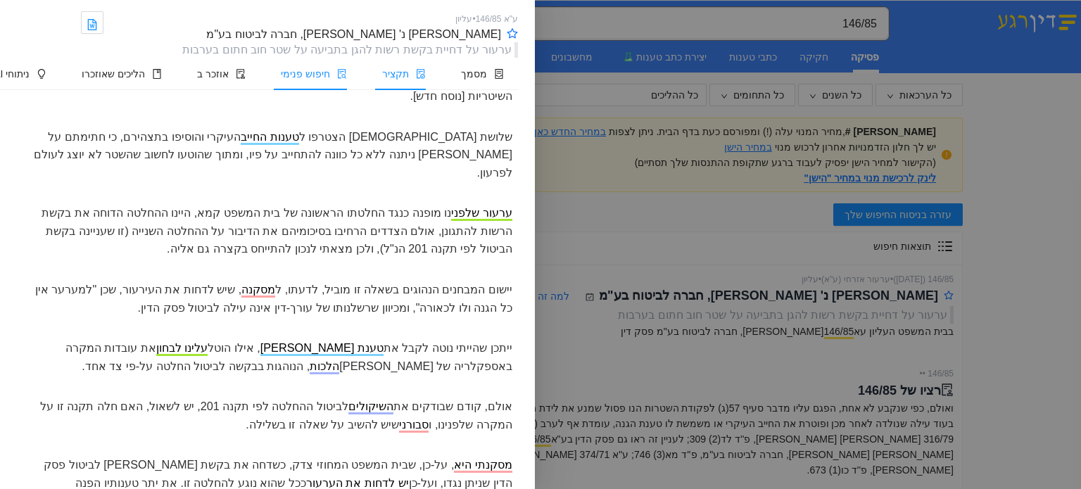
click at [311, 81] on li "חיפוש פנימי" at bounding box center [310, 74] width 101 height 32
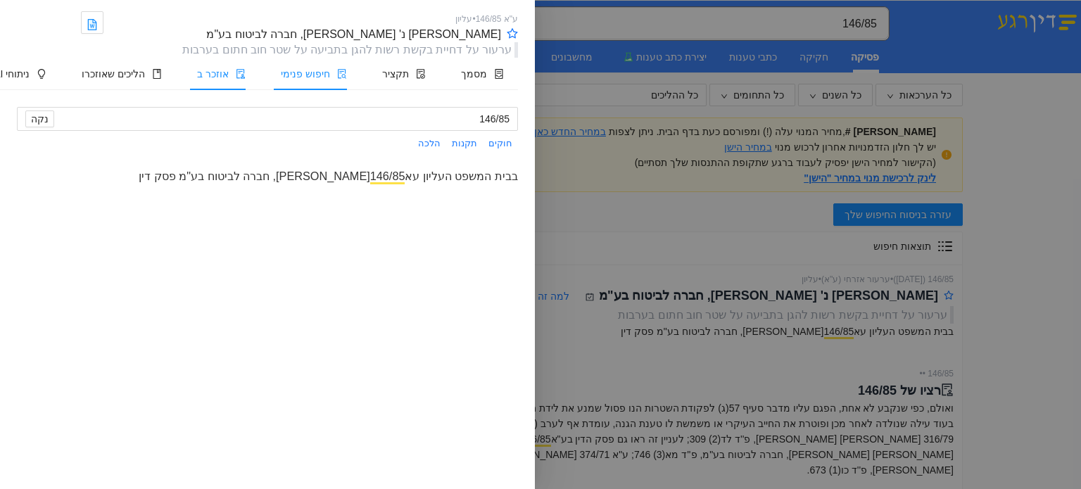
click at [229, 61] on li "אוזכר ב" at bounding box center [218, 74] width 84 height 32
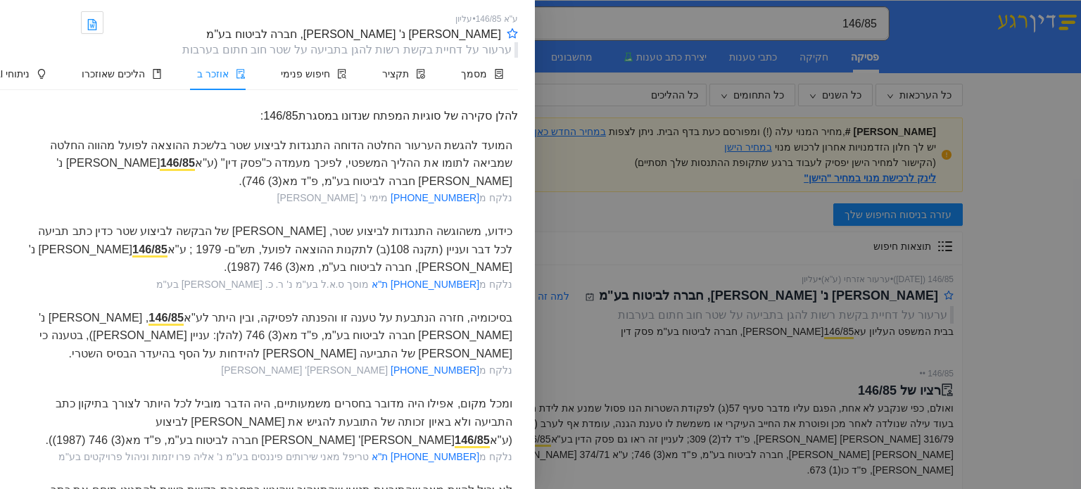
click at [390, 365] on span "נלקח מ 52817-08-16 חסיד נ' טולמסוב-אלגריסי" at bounding box center [366, 370] width 291 height 11
click at [304, 341] on div "בסיכומיה, חזרה הנתבעת על טענה זו והפנתה לפסיקה, ובין היתר לע"א 146/85 , ציון גמ…" at bounding box center [267, 333] width 501 height 60
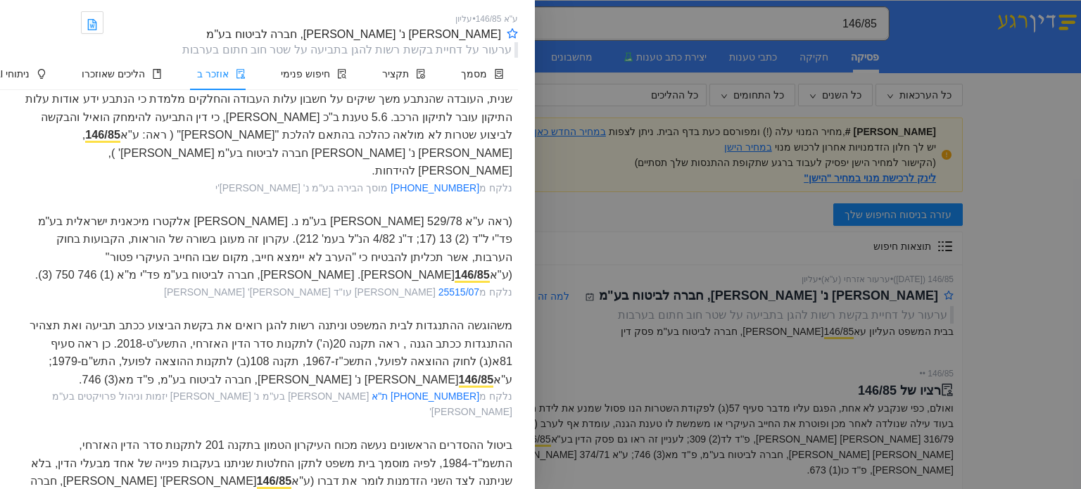
scroll to position [1411, 0]
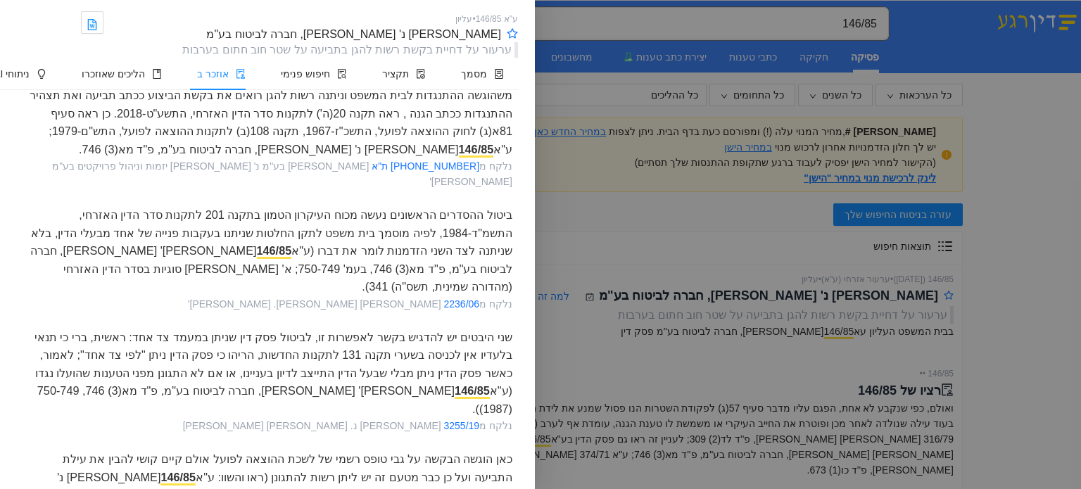
scroll to position [1676, 0]
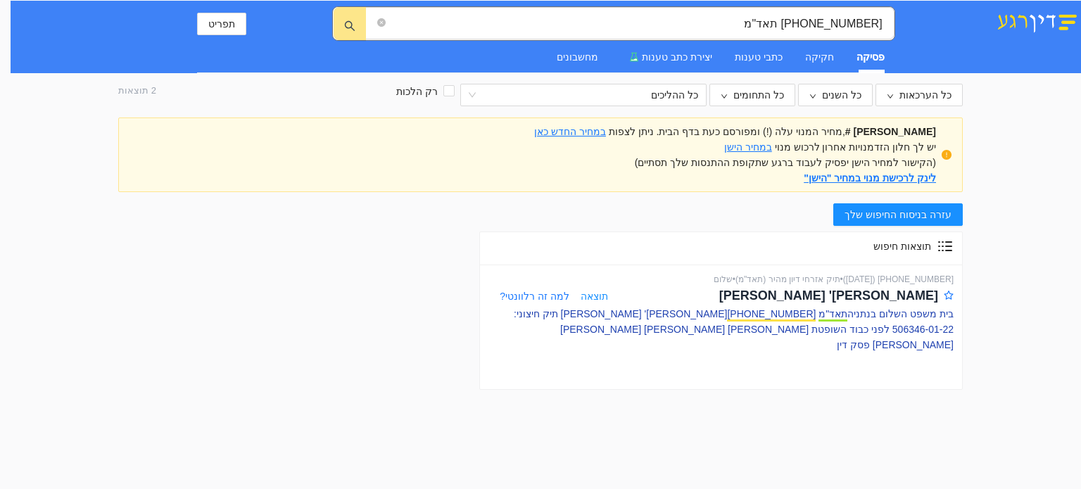
click at [678, 315] on p "בית משפט השלום בנתניה תאד"מ [PHONE_NUMBER] [PERSON_NAME]' [PERSON_NAME] תיק חיצ…" at bounding box center [720, 329] width 465 height 46
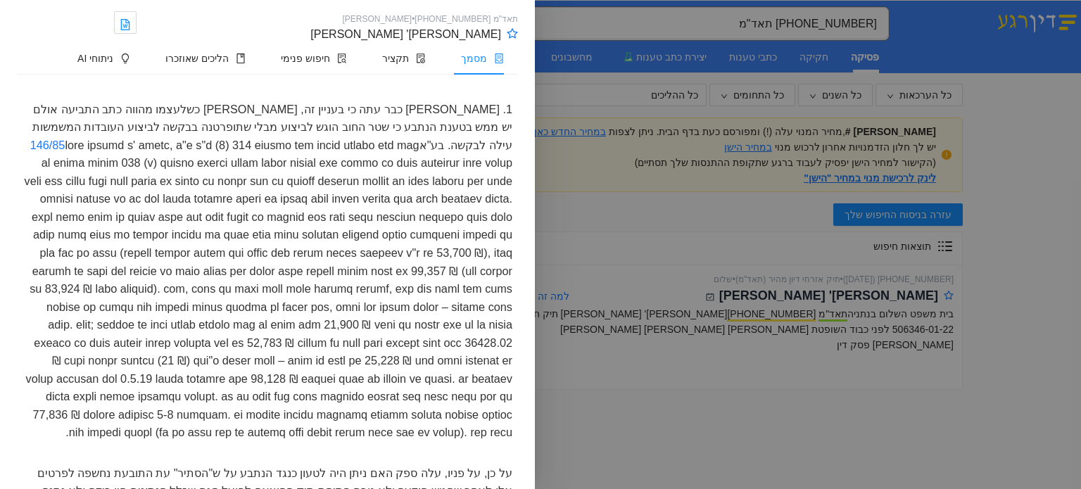
scroll to position [1995, 0]
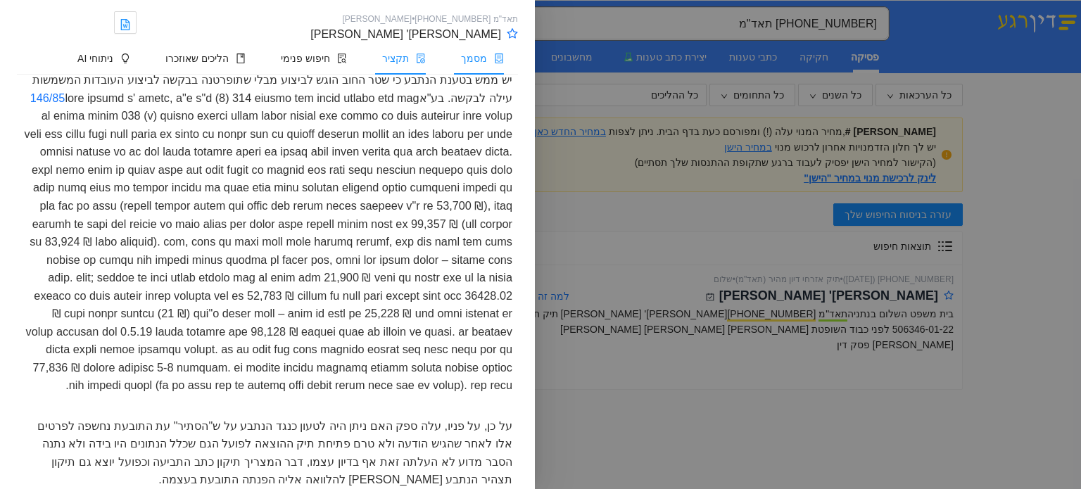
click at [403, 58] on span "תקציר" at bounding box center [395, 58] width 27 height 11
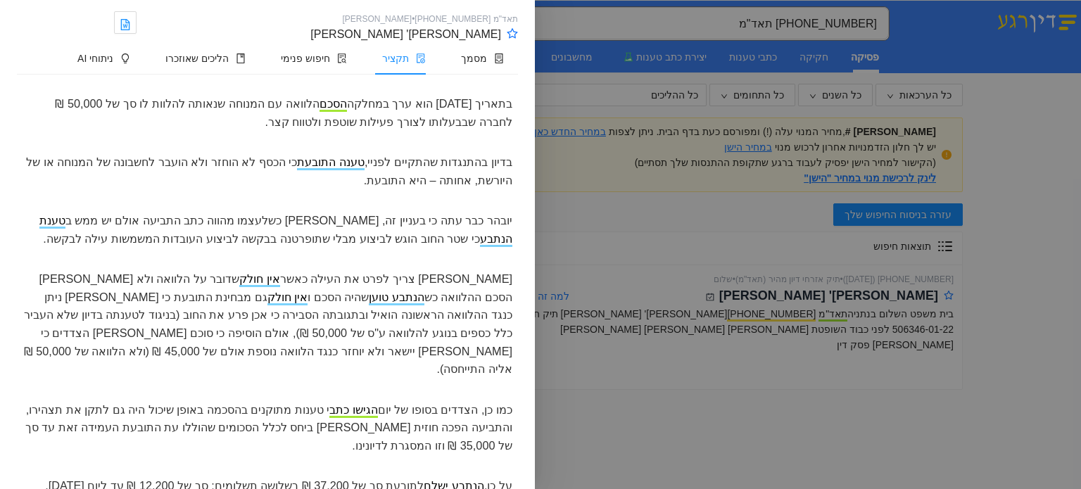
scroll to position [153, 0]
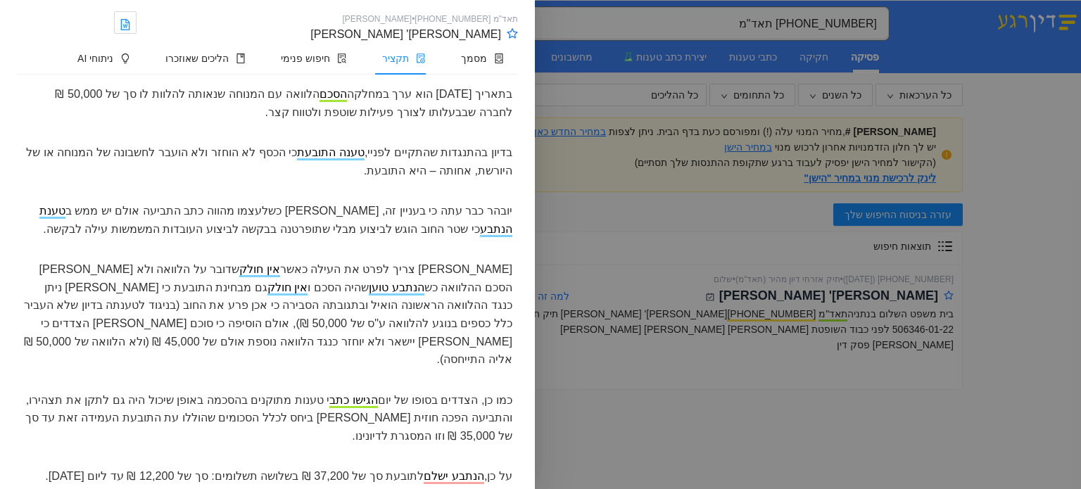
click at [169, 210] on div "יובהר כבר עתה כי בעניין זה, [PERSON_NAME] כשלעצמו מהווה כתב התביעה אולם יש ממש …" at bounding box center [267, 219] width 501 height 47
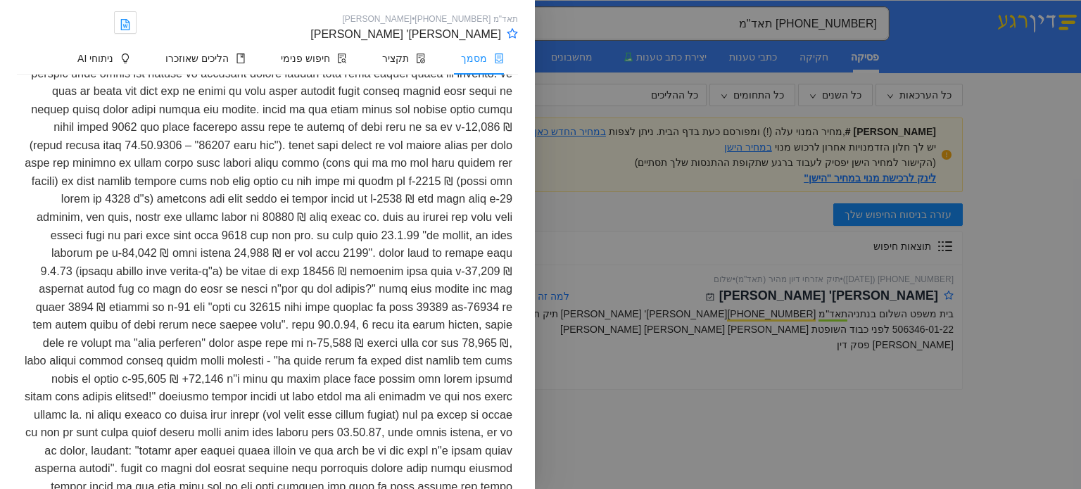
scroll to position [3656, 0]
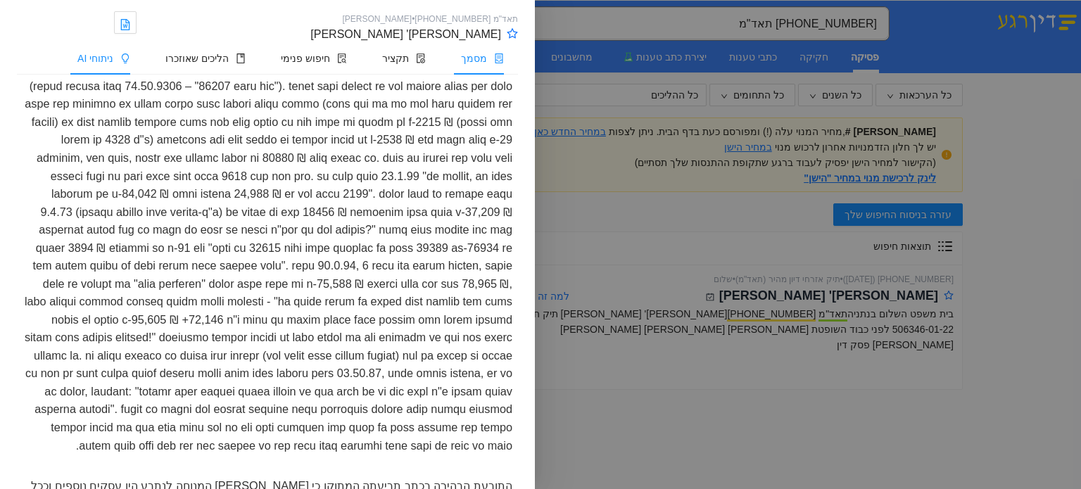
click at [132, 46] on li "ניתוחי AI" at bounding box center [100, 58] width 88 height 32
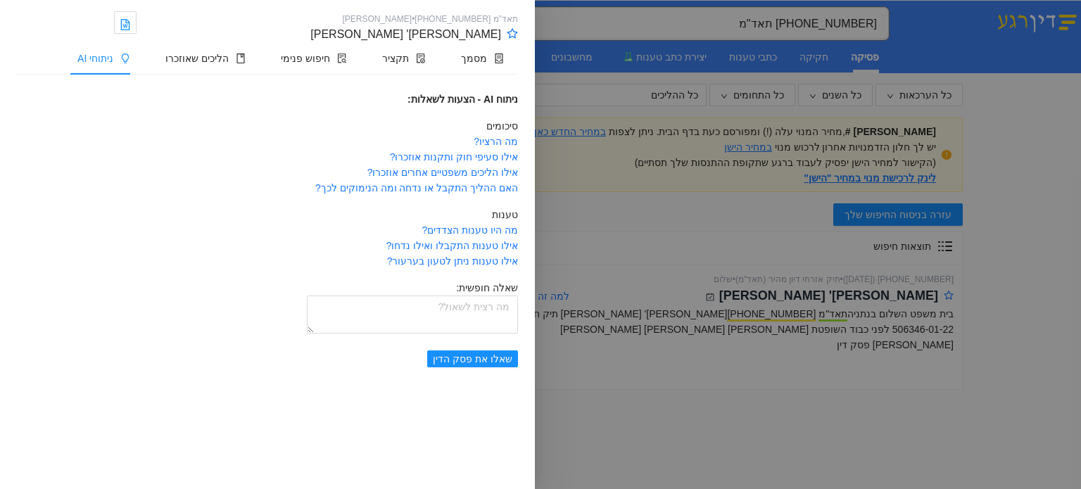
scroll to position [0, 0]
click at [495, 140] on link "מה הרציו?" at bounding box center [496, 141] width 44 height 11
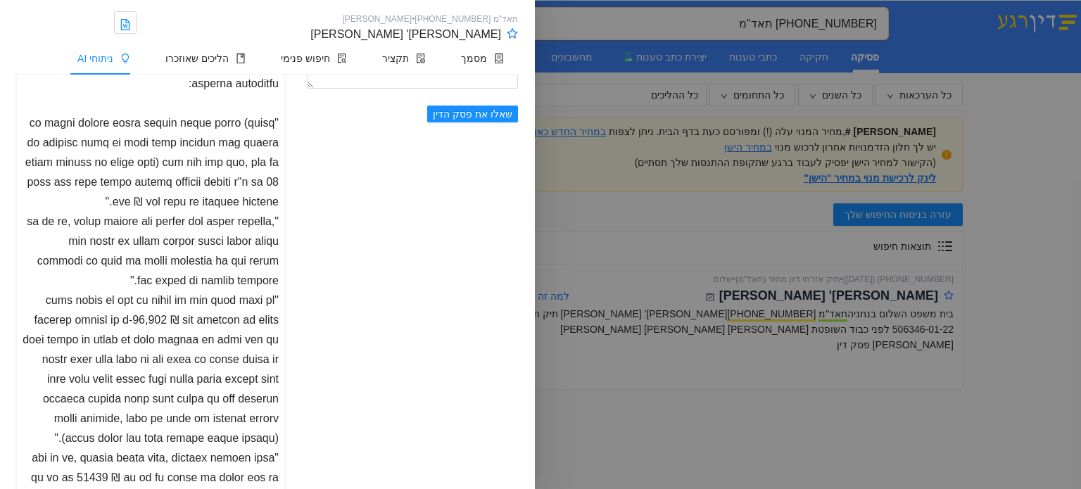
scroll to position [242, 0]
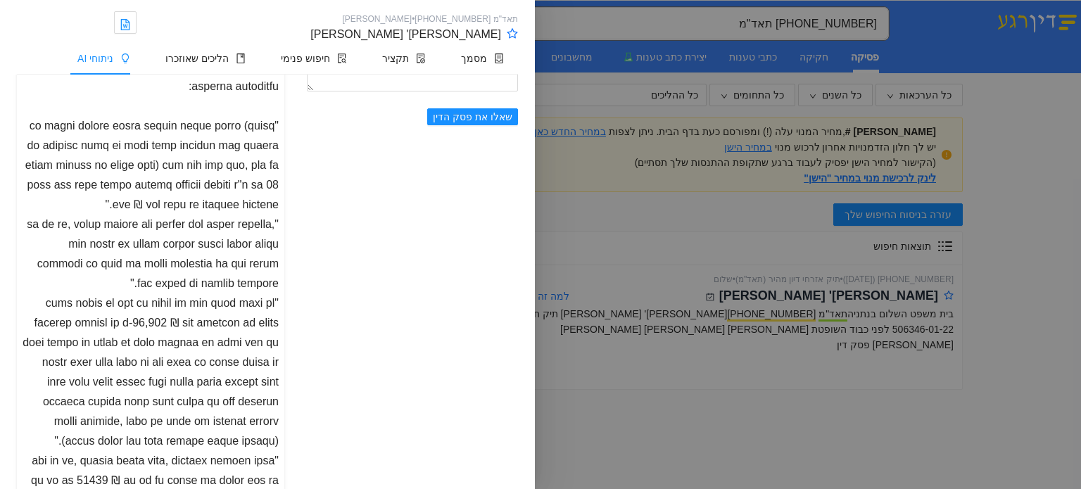
click at [239, 259] on div at bounding box center [151, 195] width 256 height 631
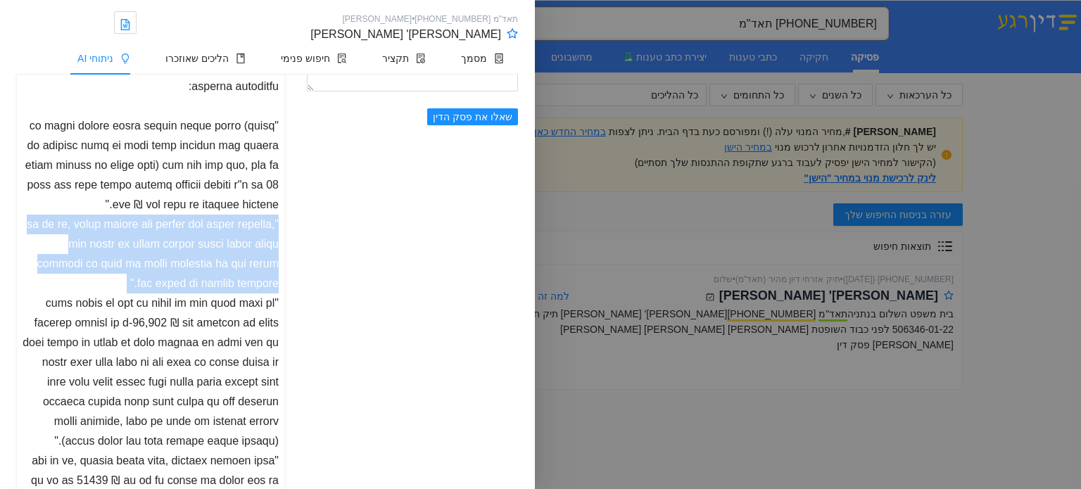
click at [239, 259] on div at bounding box center [151, 195] width 256 height 631
drag, startPoint x: 239, startPoint y: 259, endPoint x: 171, endPoint y: 265, distance: 68.5
click at [171, 265] on div at bounding box center [151, 195] width 256 height 631
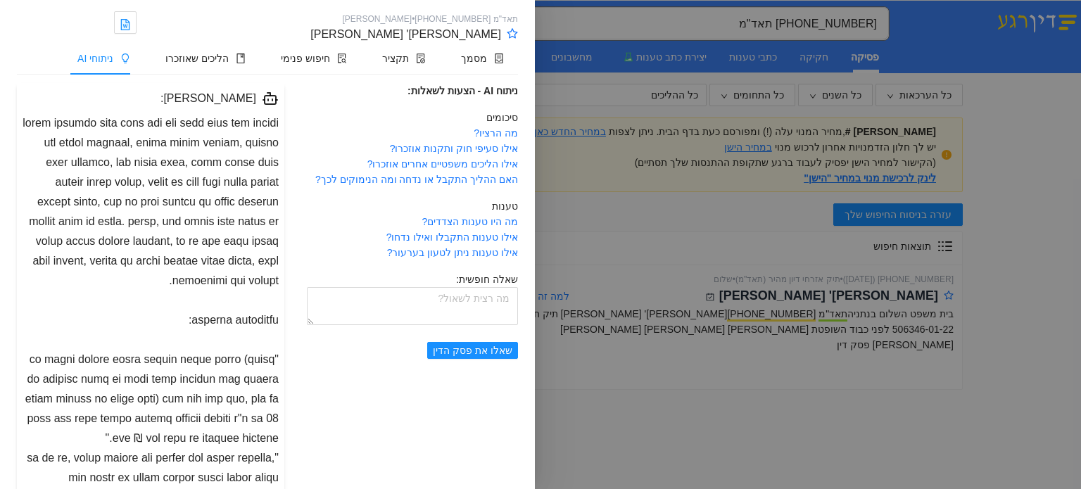
scroll to position [12, 0]
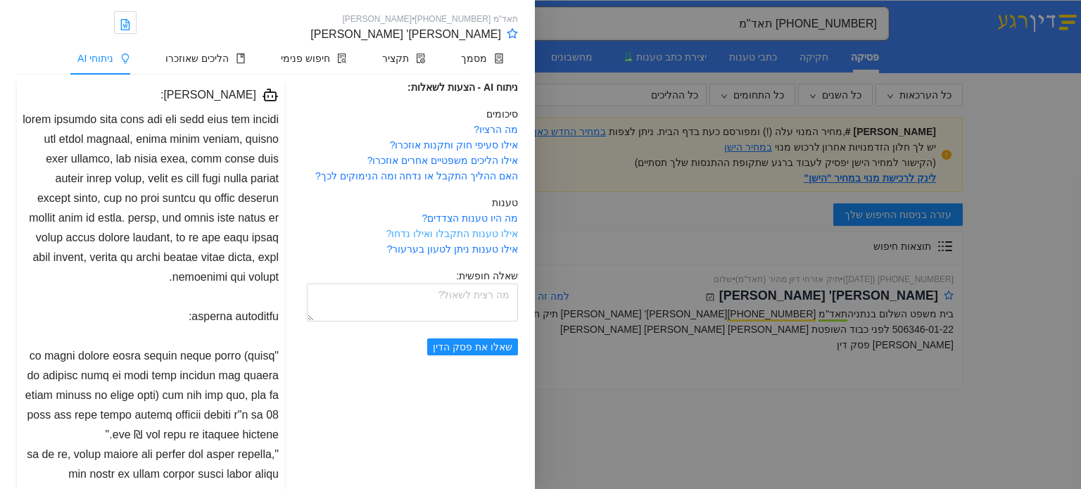
click at [474, 231] on link "אילו טענות התקבלו ואילו נדחו?" at bounding box center [452, 233] width 132 height 11
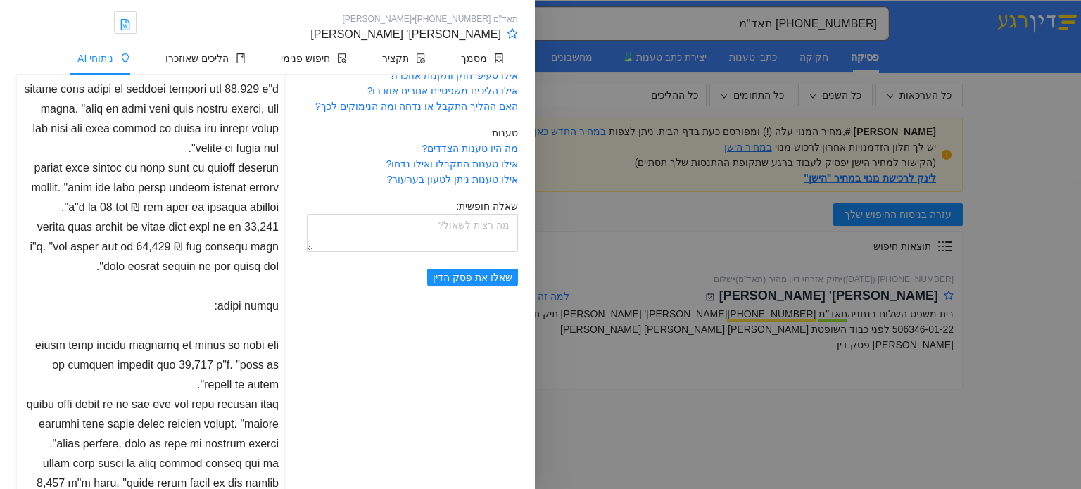
scroll to position [60, 0]
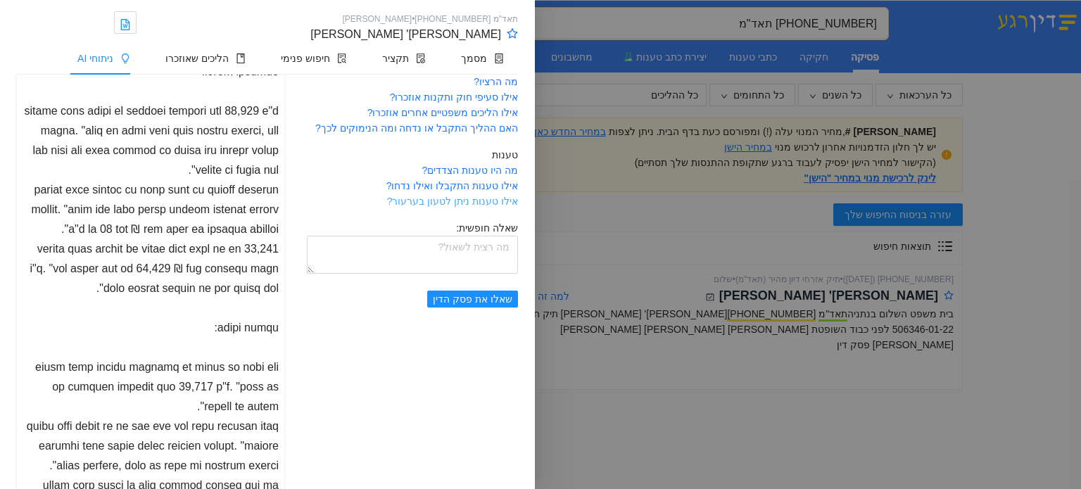
click at [451, 204] on link "אילו טענות ניתן לטעון בערעור?" at bounding box center [452, 201] width 131 height 11
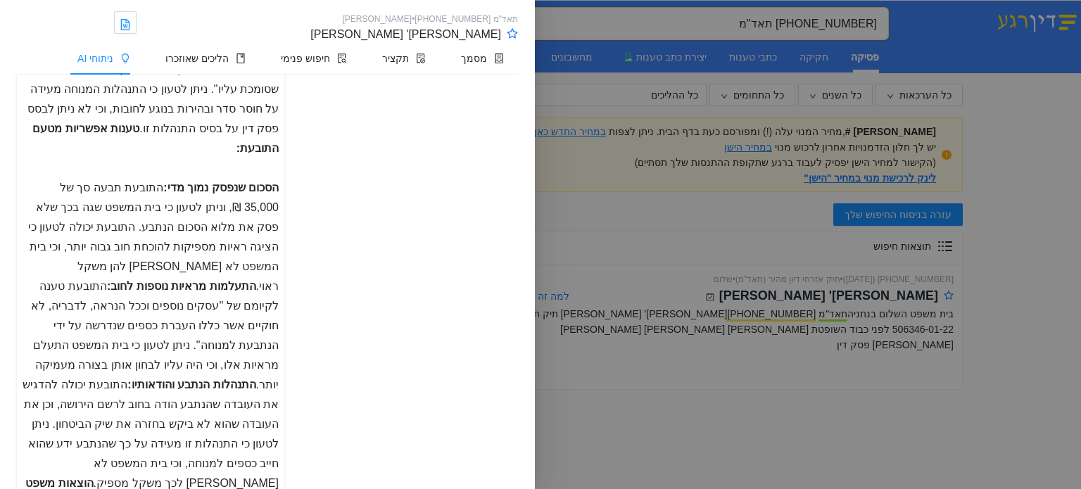
scroll to position [804, 0]
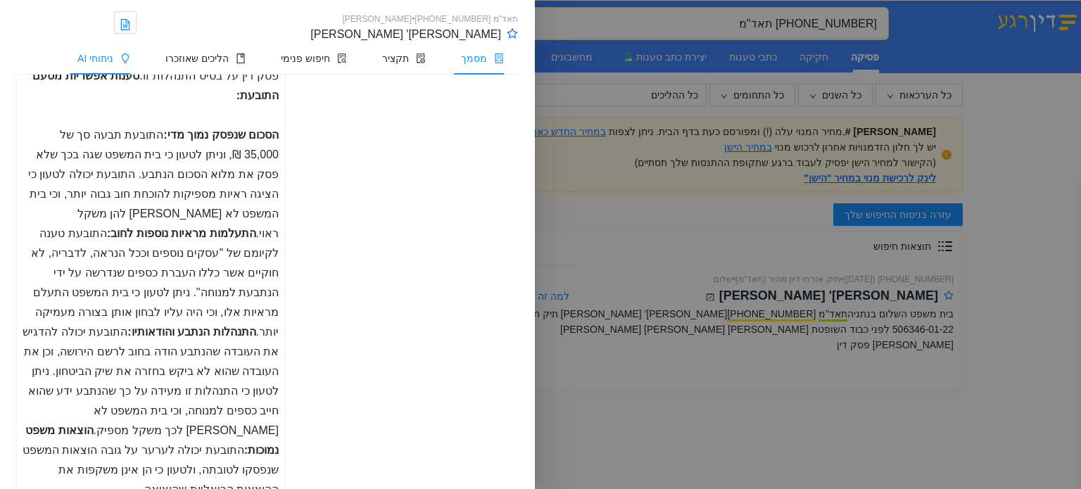
click at [484, 53] on span "מסמך" at bounding box center [474, 58] width 26 height 11
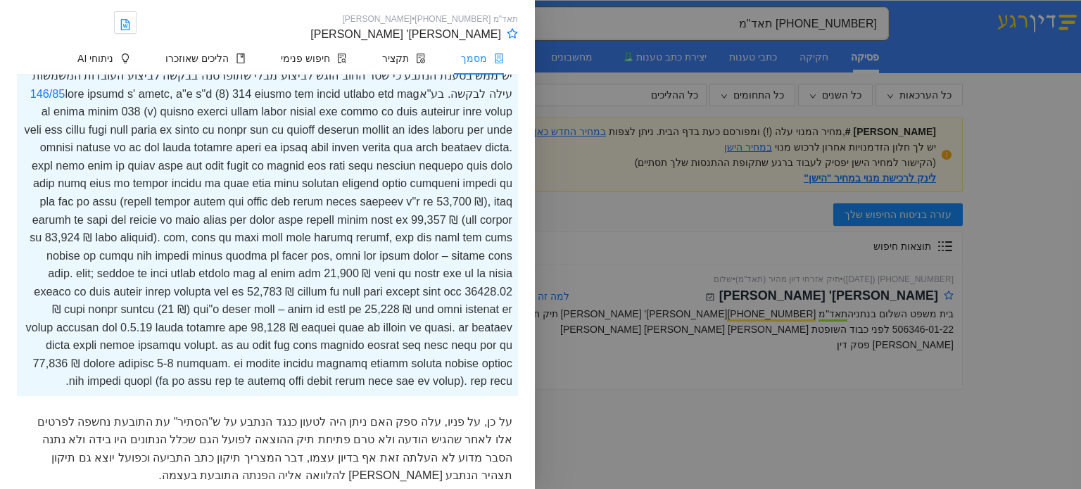
click at [375, 217] on div "1. [PERSON_NAME] כבר עתה כי בעניין זה, [PERSON_NAME] כשלעצמו מהווה כתב התביעה א…" at bounding box center [267, 220] width 501 height 353
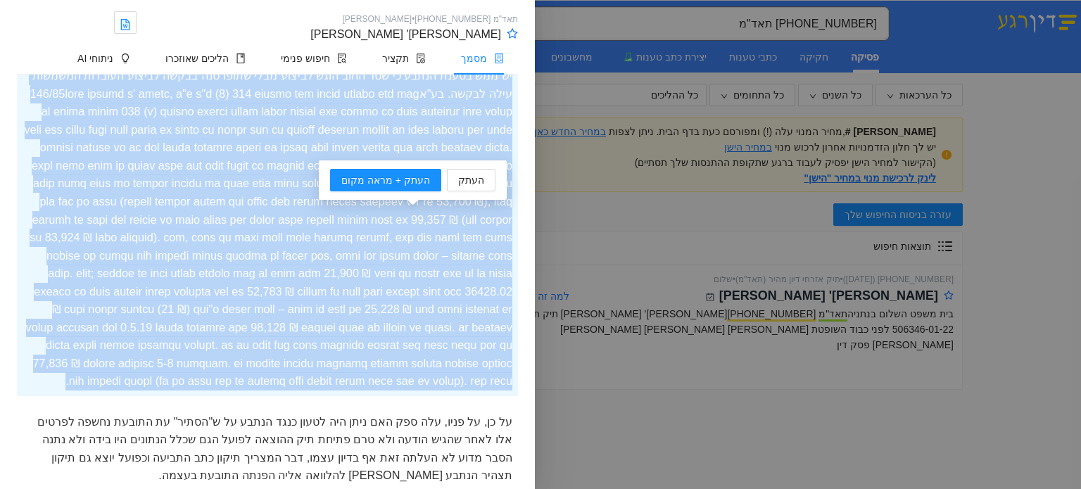
click at [375, 217] on div "1. [PERSON_NAME] כבר עתה כי בעניין זה, [PERSON_NAME] כשלעצמו מהווה כתב התביעה א…" at bounding box center [267, 220] width 501 height 353
click at [246, 279] on div "1. [PERSON_NAME] כבר עתה כי בעניין זה, [PERSON_NAME] כשלעצמו מהווה כתב התביעה א…" at bounding box center [267, 220] width 501 height 353
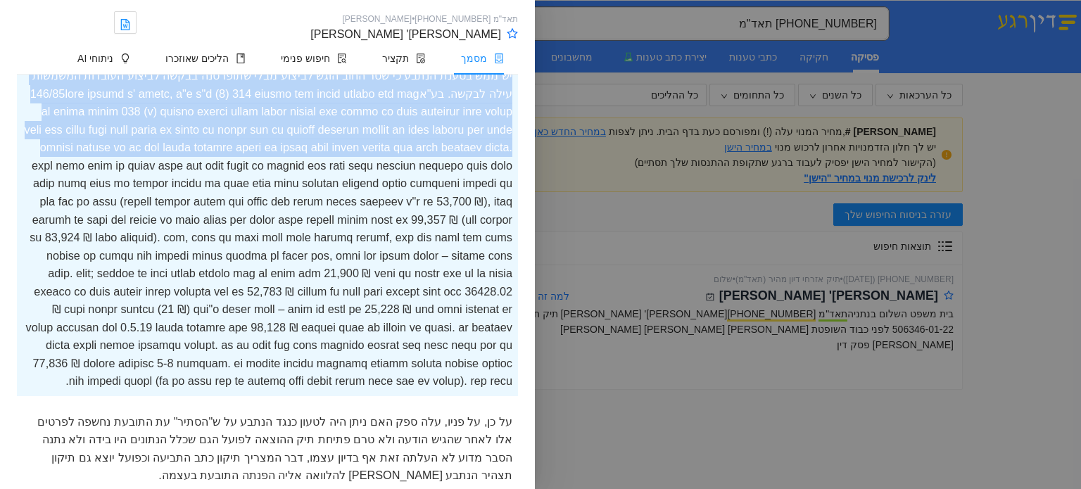
drag, startPoint x: 51, startPoint y: 200, endPoint x: 498, endPoint y: 112, distance: 456.1
click at [498, 112] on div "1. [PERSON_NAME] כבר עתה כי בעניין זה, [PERSON_NAME] כשלעצמו מהווה כתב התביעה א…" at bounding box center [267, 220] width 501 height 353
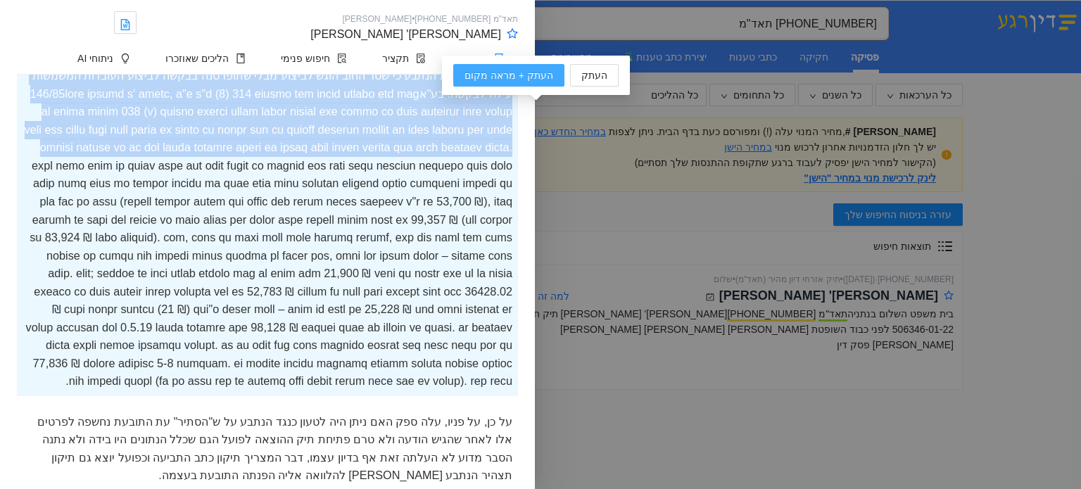
click at [483, 72] on span "העתק + מראה מקום" at bounding box center [508, 75] width 89 height 15
